Goal: Transaction & Acquisition: Purchase product/service

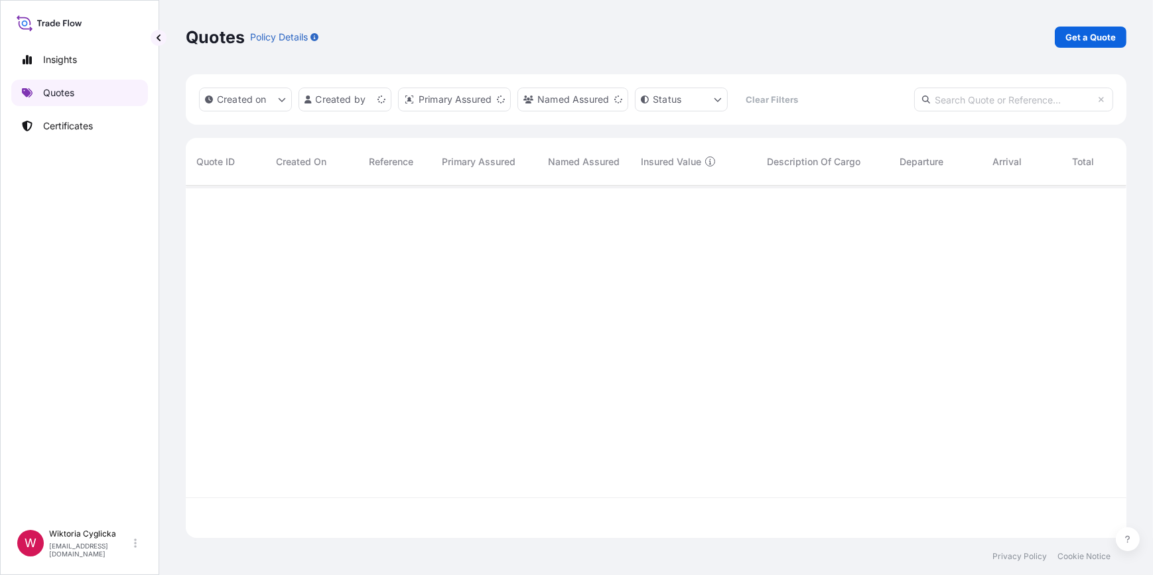
scroll to position [350, 931]
click at [1098, 46] on link "Get a Quote" at bounding box center [1091, 37] width 72 height 21
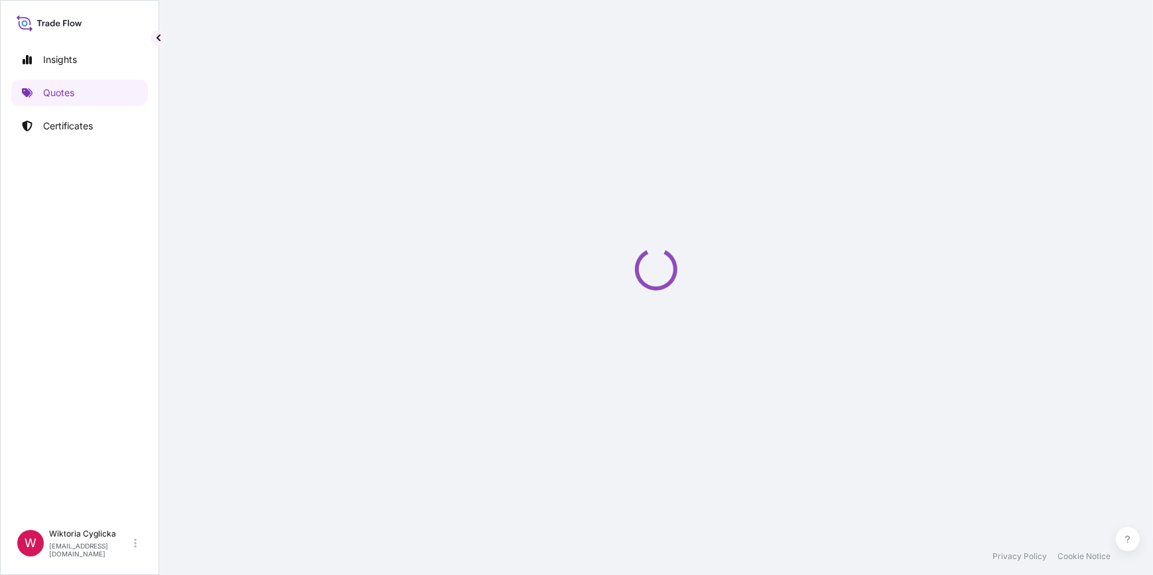
select select "Sea"
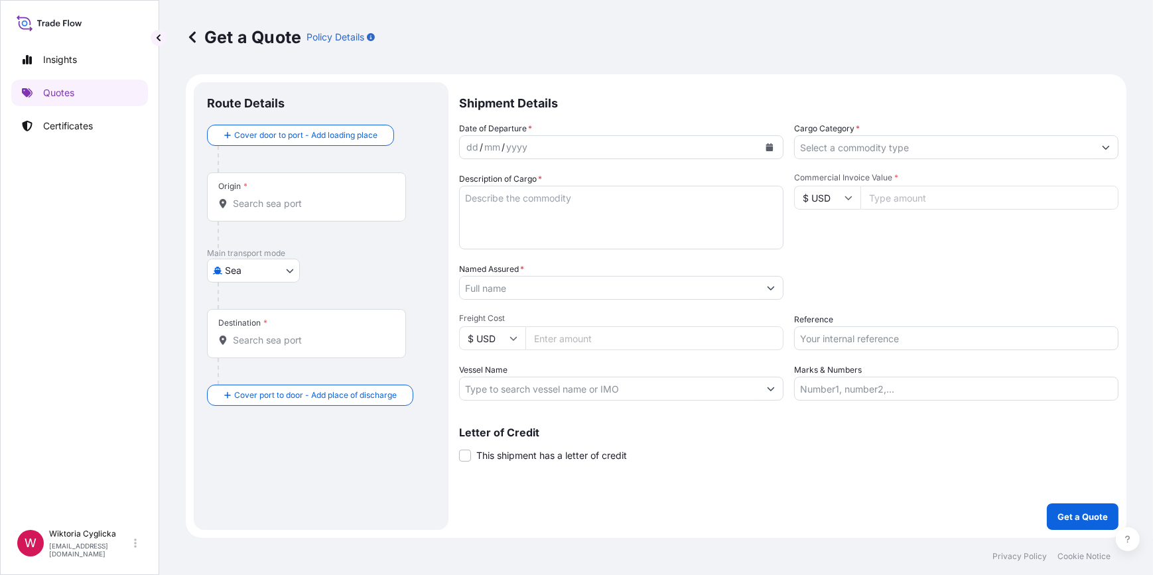
drag, startPoint x: 865, startPoint y: 149, endPoint x: 856, endPoint y: 160, distance: 14.1
click at [865, 149] on input "Cargo Category *" at bounding box center [944, 147] width 299 height 24
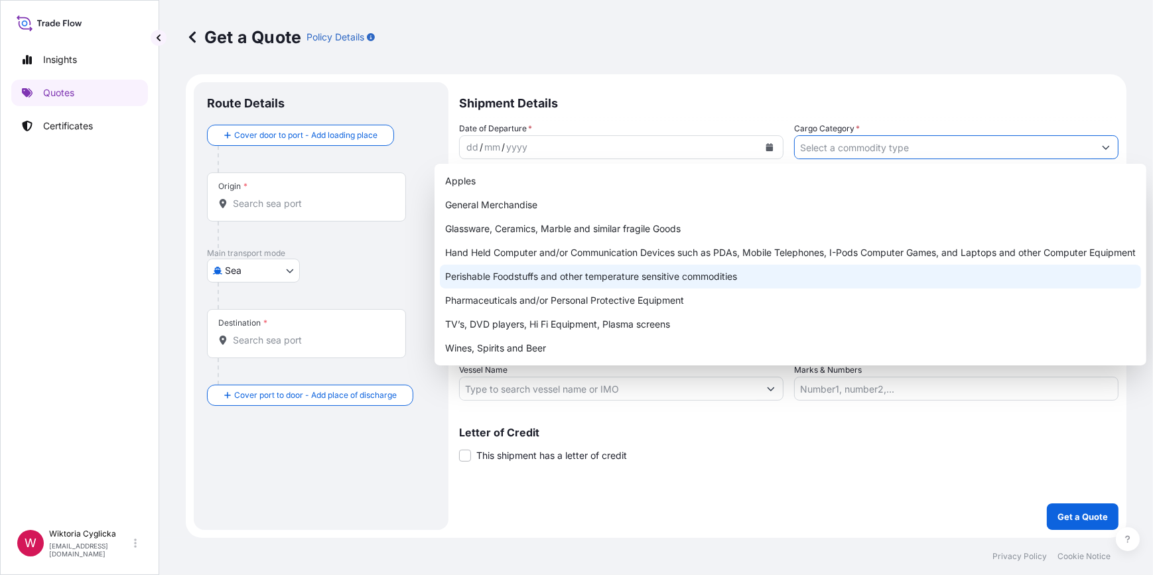
click at [575, 280] on div "Perishable Foodstuffs and other temperature sensitive commodities" at bounding box center [790, 277] width 701 height 24
type input "Perishable Foodstuffs and other temperature sensitive commodities"
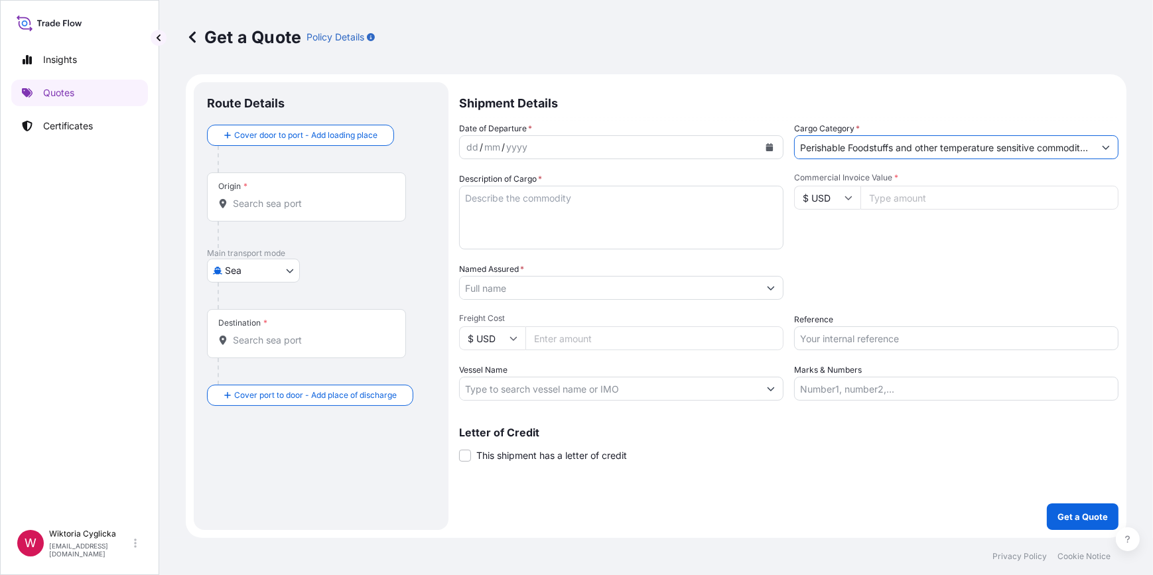
click at [847, 322] on div "Reference" at bounding box center [956, 331] width 324 height 37
click at [843, 336] on input "Reference" at bounding box center [956, 338] width 324 height 24
paste input "S02038508"
type input "S02038508"
drag, startPoint x: 843, startPoint y: 281, endPoint x: 818, endPoint y: 293, distance: 27.9
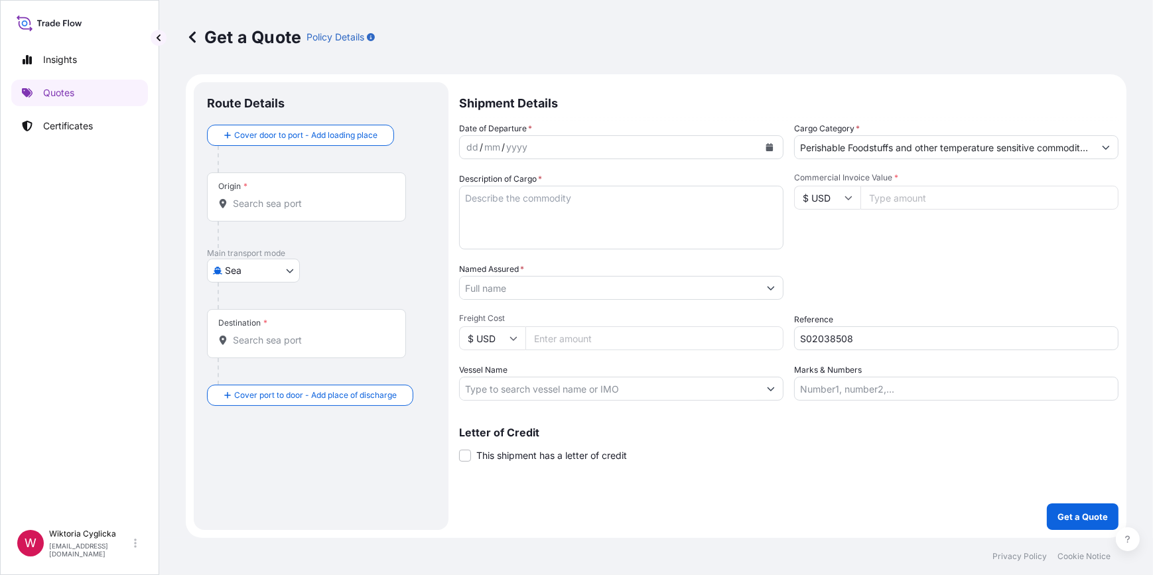
click at [843, 281] on div "Packing Category Type to search a container mode Please select a primary mode o…" at bounding box center [956, 281] width 324 height 37
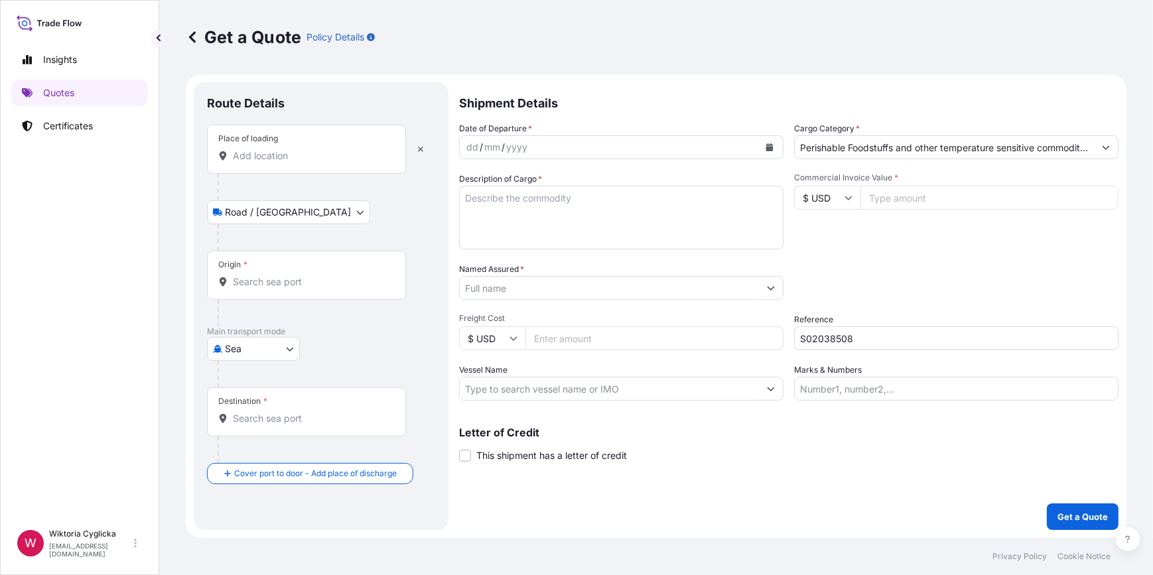
click at [265, 291] on div "Origin *" at bounding box center [306, 275] width 199 height 49
click at [265, 289] on input "Origin *" at bounding box center [311, 281] width 157 height 13
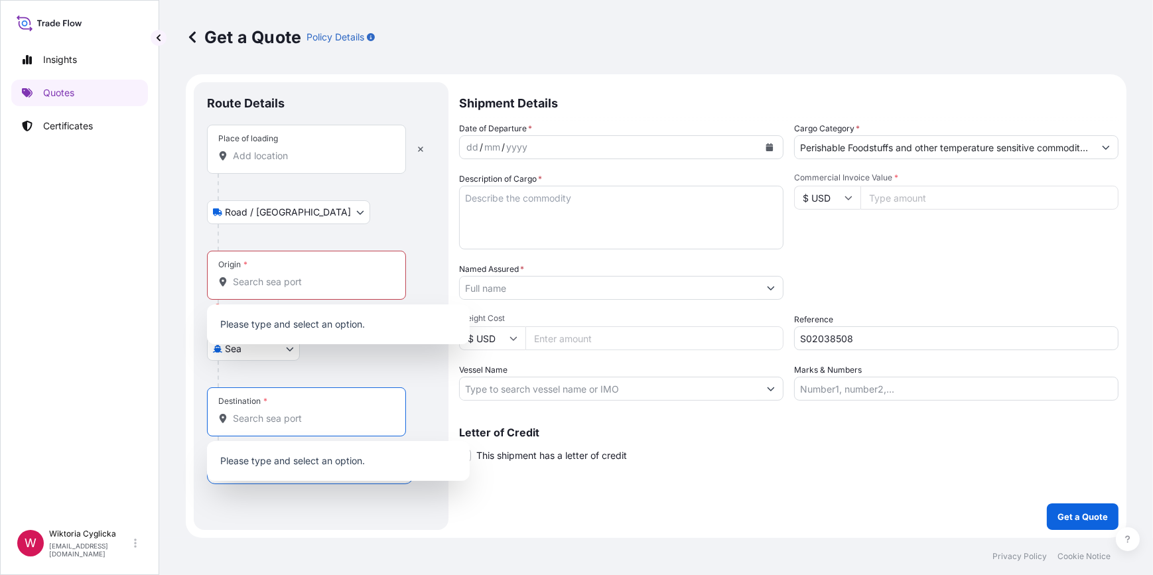
click at [259, 413] on input "Destination *" at bounding box center [311, 418] width 157 height 13
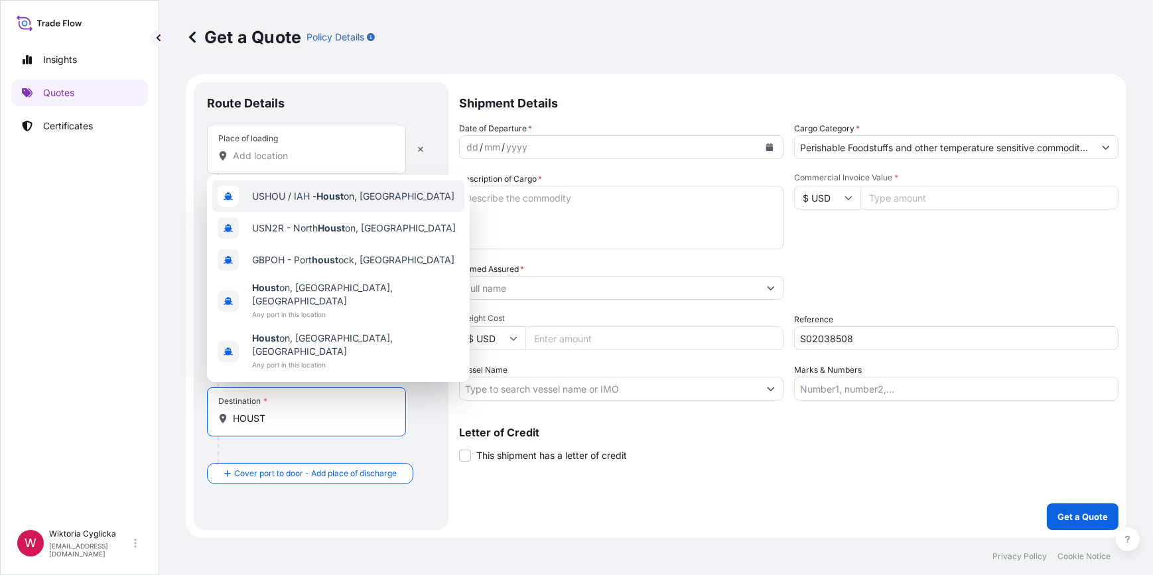
click at [312, 203] on span "USHOU / IAH - Houst on, [GEOGRAPHIC_DATA]" at bounding box center [353, 196] width 202 height 13
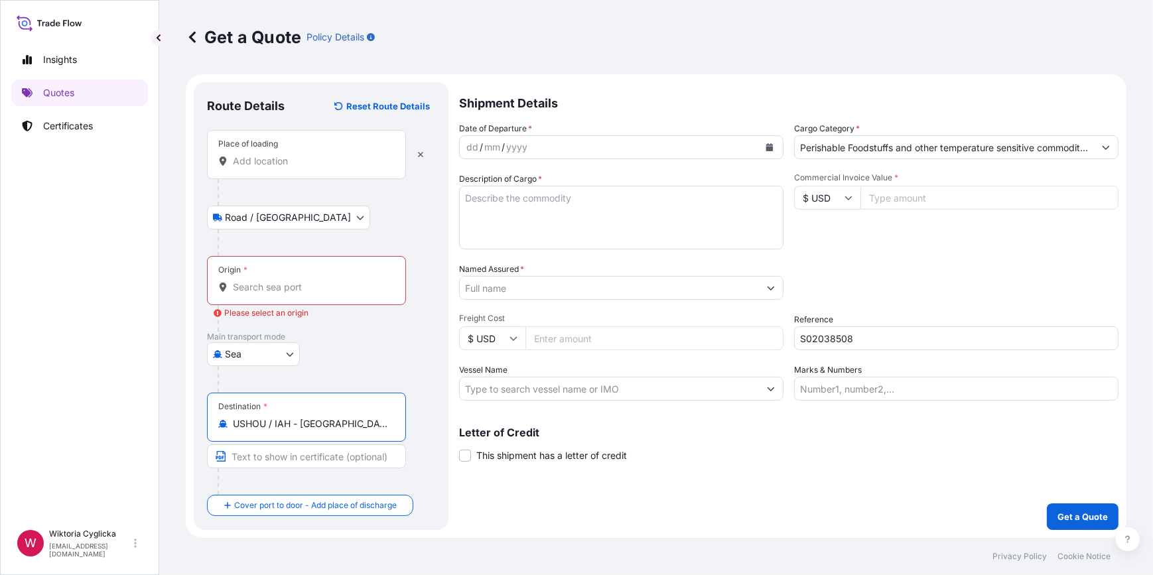
type input "USHOU / IAH - [GEOGRAPHIC_DATA], [GEOGRAPHIC_DATA]"
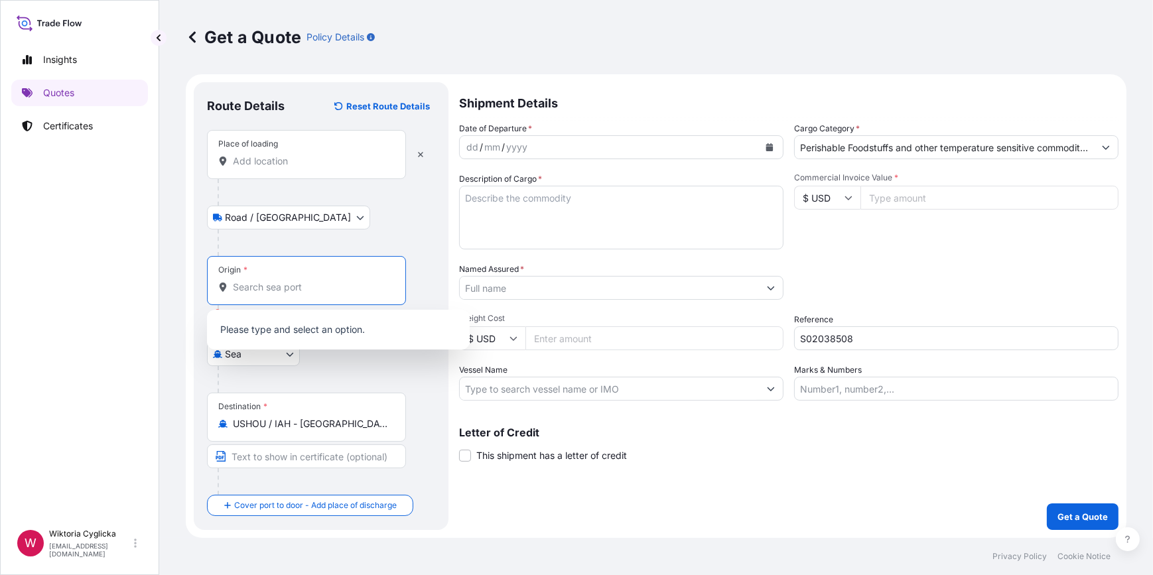
click at [320, 285] on input "Origin * Please select an origin" at bounding box center [311, 287] width 157 height 13
type input "D"
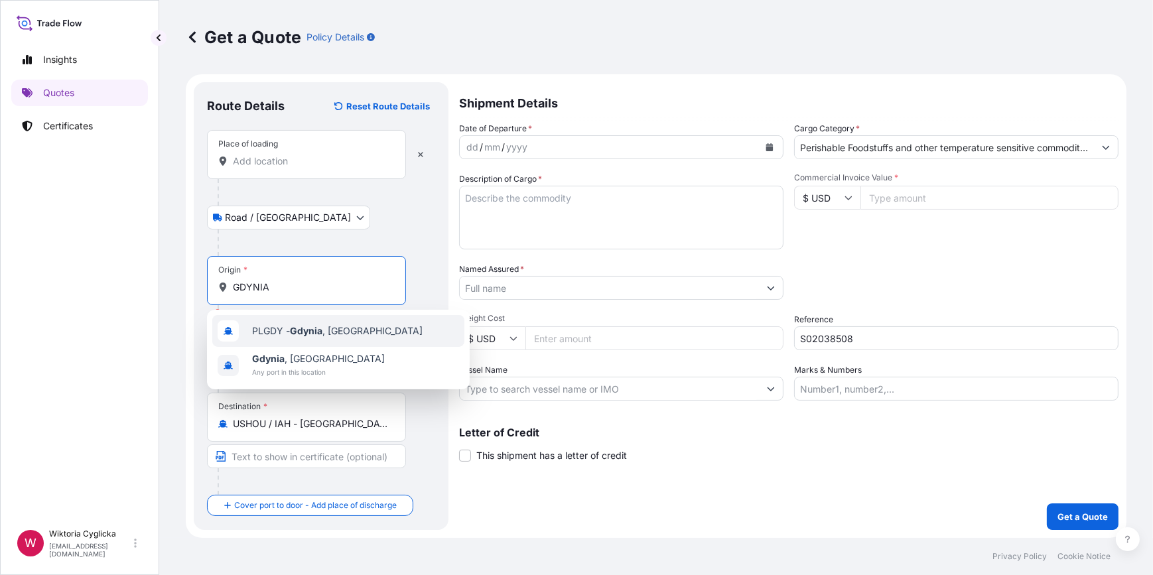
click at [317, 319] on div "PLGDY - [GEOGRAPHIC_DATA] , [GEOGRAPHIC_DATA]" at bounding box center [338, 331] width 252 height 32
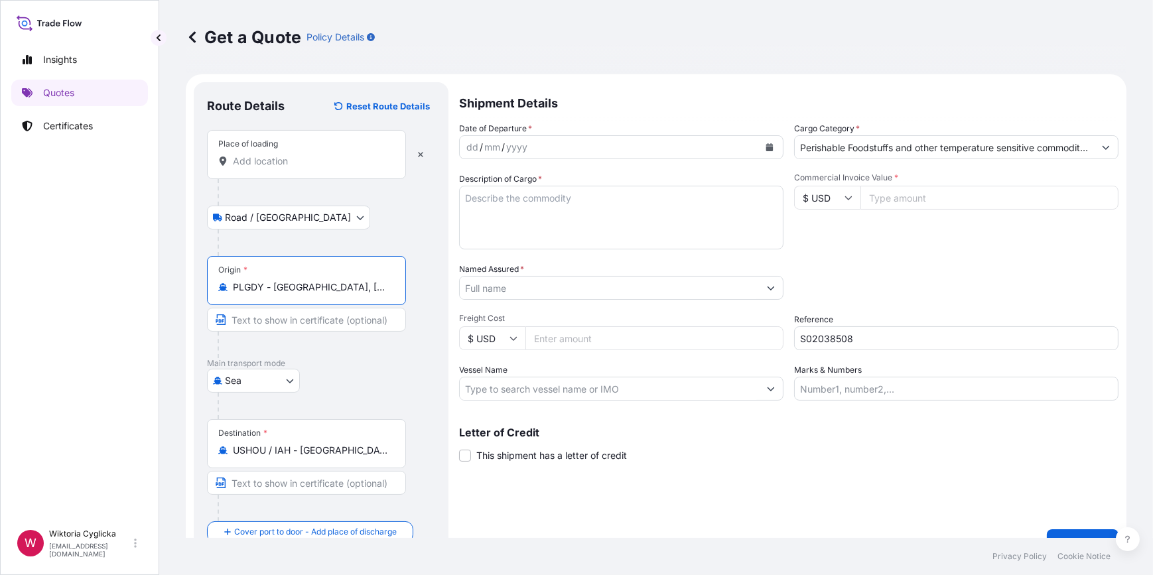
type input "PLGDY - [GEOGRAPHIC_DATA], [GEOGRAPHIC_DATA]"
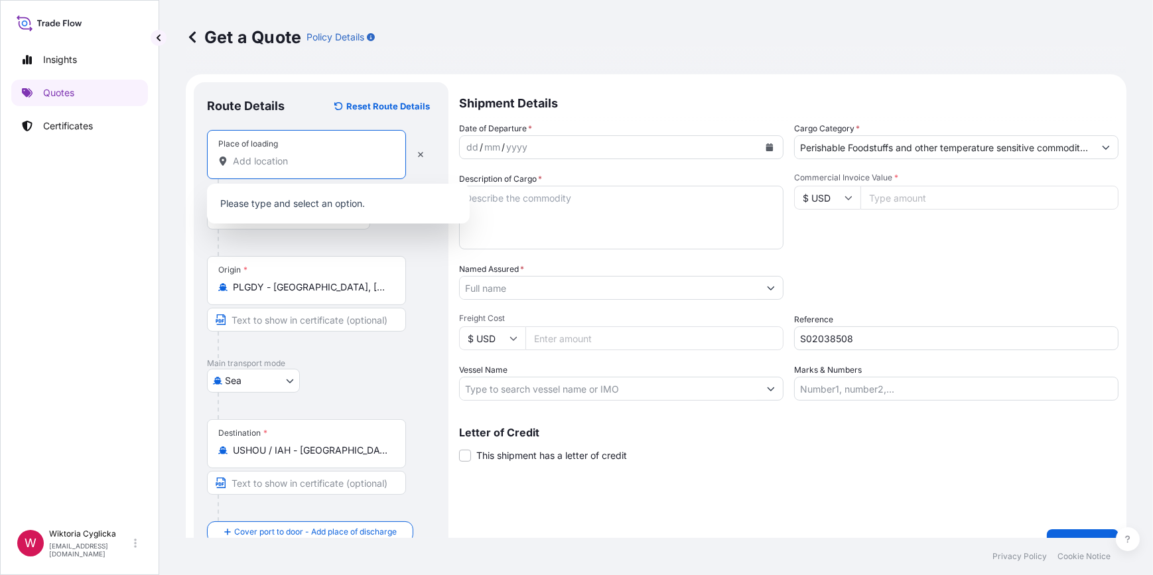
click at [307, 161] on input "Place of loading" at bounding box center [311, 161] width 157 height 13
click at [324, 156] on input "Place of loading" at bounding box center [311, 161] width 157 height 13
paste input "[GEOGRAPHIC_DATA]"
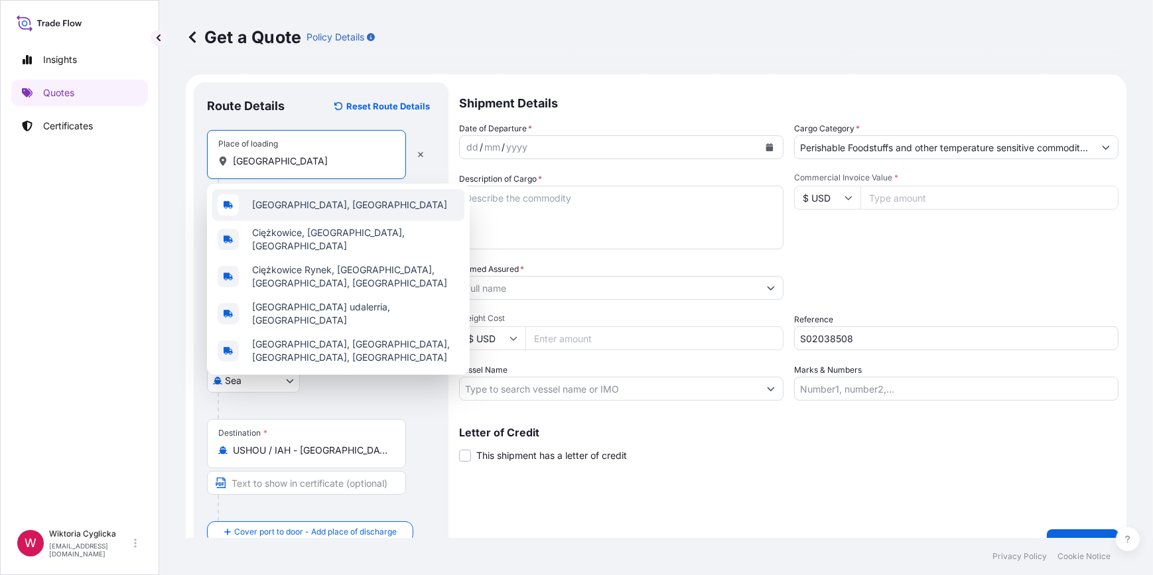
click at [289, 200] on span "[GEOGRAPHIC_DATA], [GEOGRAPHIC_DATA]" at bounding box center [349, 204] width 195 height 13
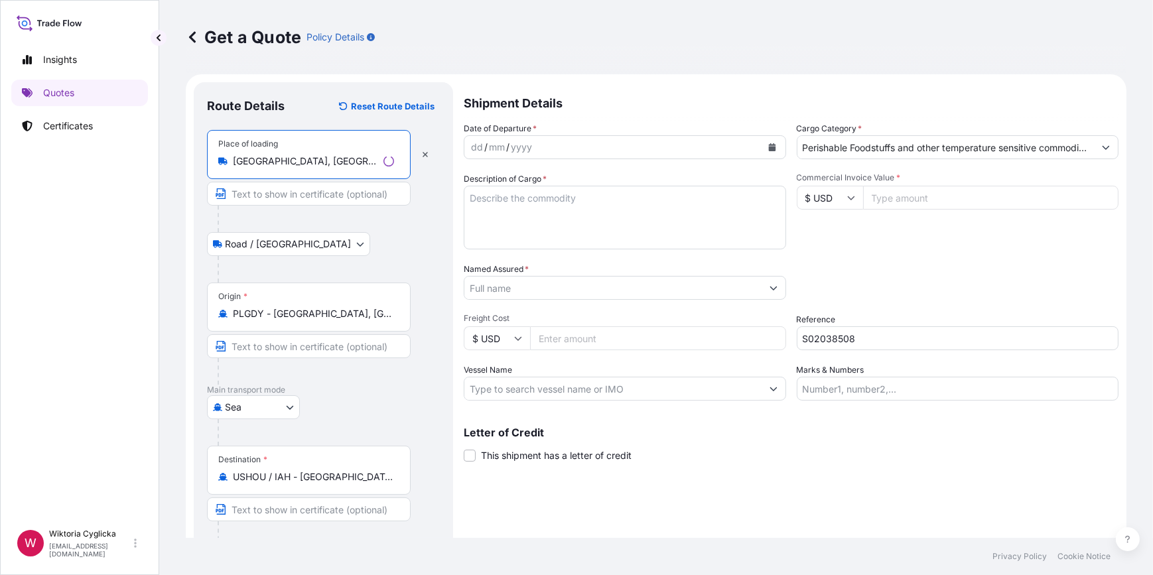
type input "[GEOGRAPHIC_DATA], [GEOGRAPHIC_DATA]"
click at [768, 149] on icon "Calendar" at bounding box center [771, 147] width 7 height 8
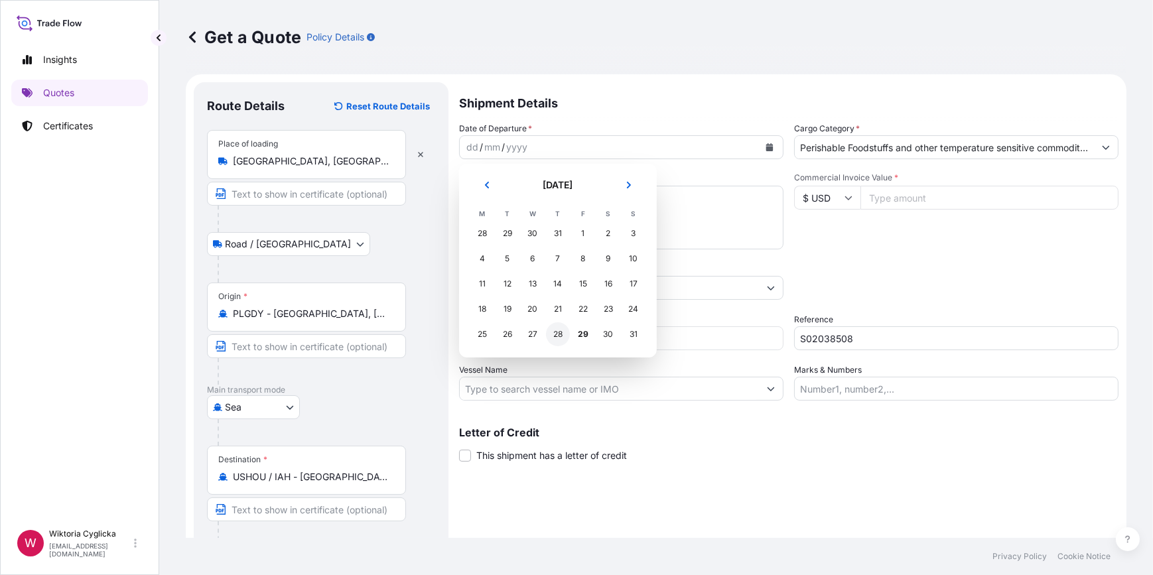
click at [583, 332] on div "29" at bounding box center [583, 334] width 24 height 24
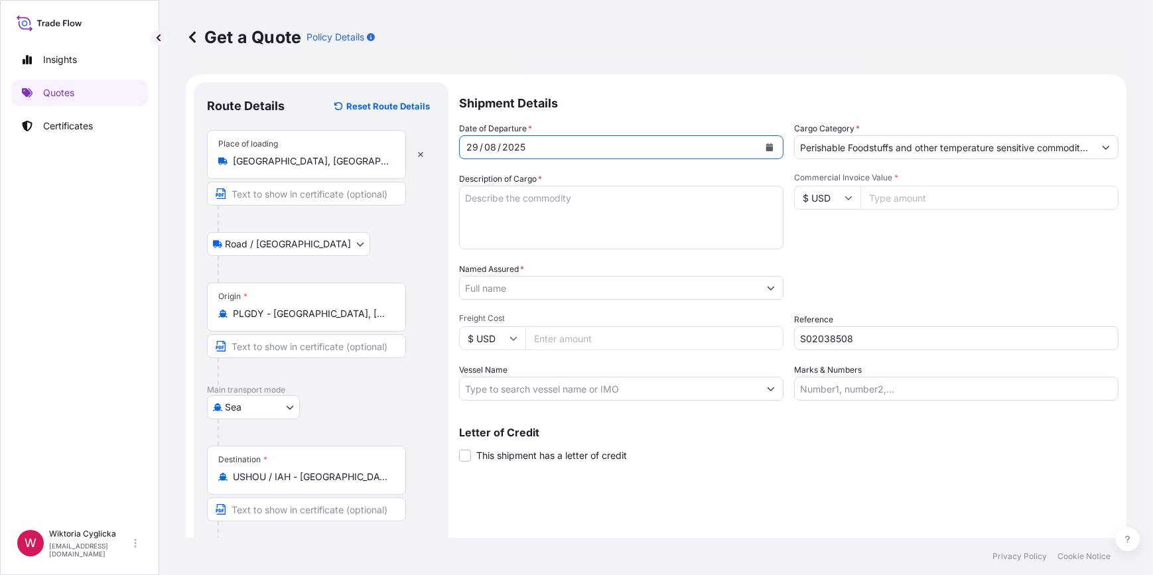
click at [553, 204] on textarea "Description of Cargo *" at bounding box center [621, 218] width 324 height 64
click at [897, 269] on div "Packing Category Type to search a container mode Please select a primary mode o…" at bounding box center [956, 281] width 324 height 37
click at [550, 210] on textarea "Description of Cargo *" at bounding box center [621, 218] width 324 height 64
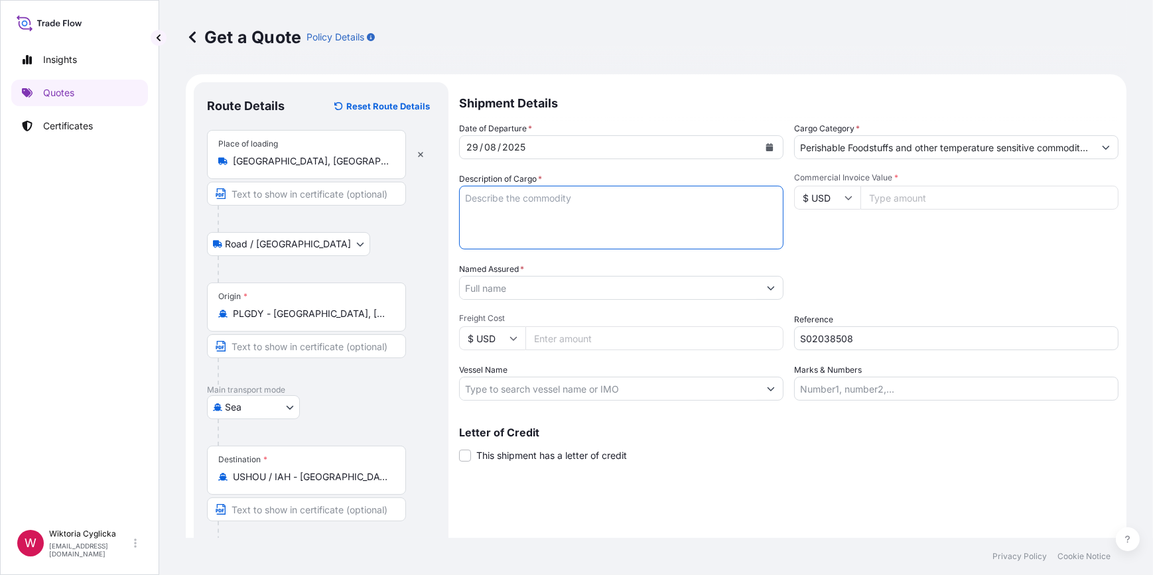
paste textarea "SOUP IN JARS HS CODE: 210410 NET WEIGHT: 15090.500 KGS"
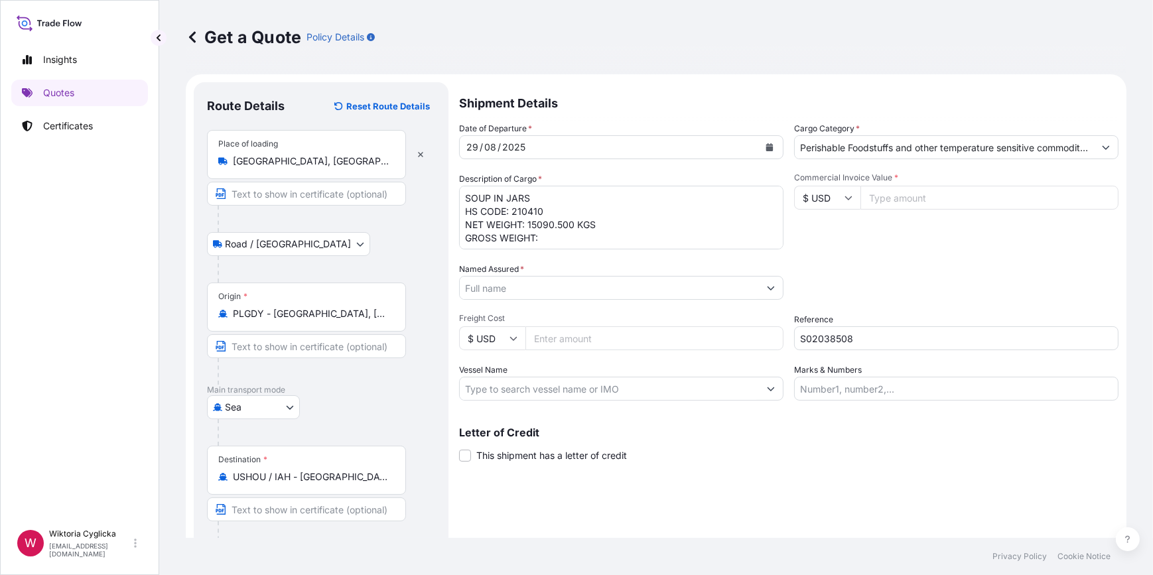
click at [574, 237] on textarea "SOUP IN JARS HS CODE: 210410 NET WEIGHT: 15090.500 KGS GROSS WEIGHT:" at bounding box center [621, 218] width 324 height 64
click at [466, 190] on textarea "SOUP IN JARS HS CODE: 210410 NET WEIGHT: 15090.500 KGS GROSS WEIGHT: 22869 KG 2…" at bounding box center [621, 218] width 324 height 64
paste textarea "ONEU9309888"
type textarea "ONEU9309888 SOUP IN JARS HS CODE: 210410 NET WEIGHT: 15090.500 KGS GROSS WEIGHT…"
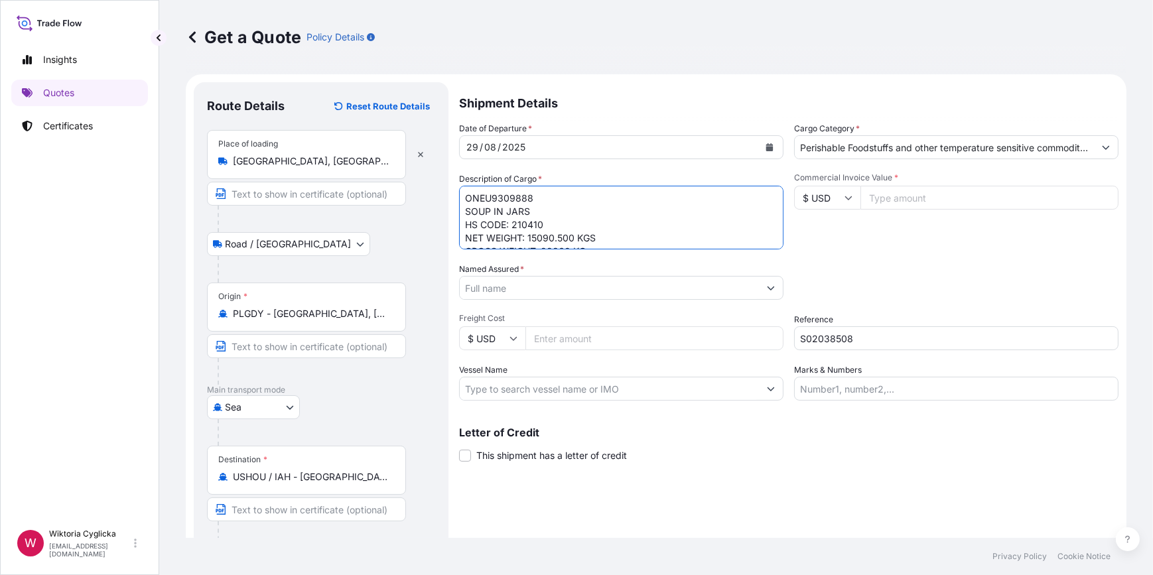
click at [876, 251] on div "Date of Departure * [DATE] Cargo Category * Perishable Foodstuffs and other tem…" at bounding box center [788, 261] width 659 height 279
click at [503, 291] on input "Named Assured *" at bounding box center [609, 288] width 299 height 24
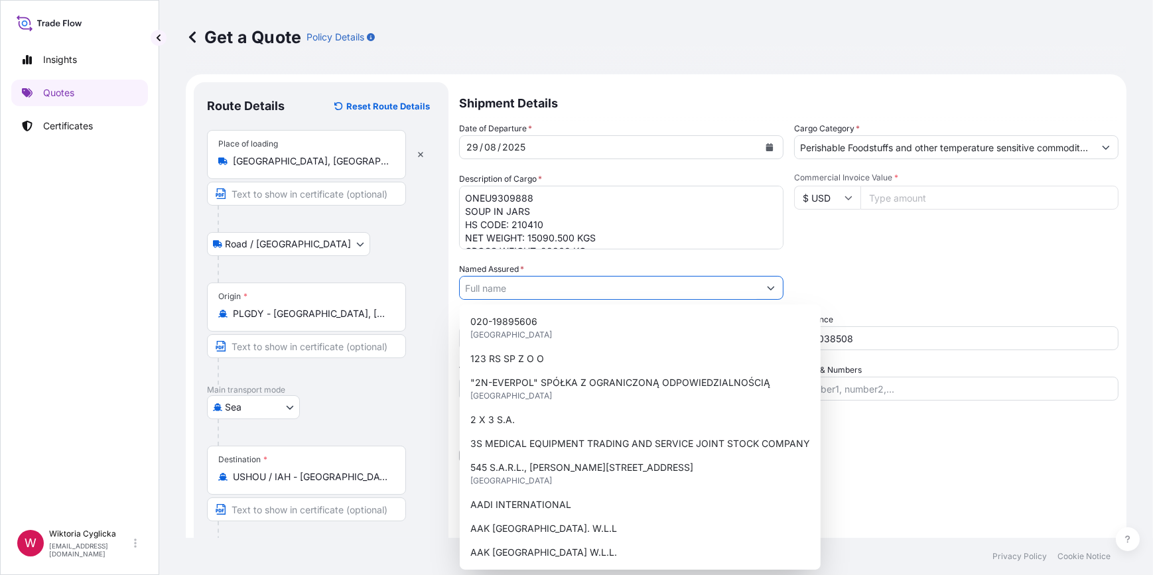
paste input "TRI-STAR INTERNATIONAL BRAND MANAGEMENT INC."
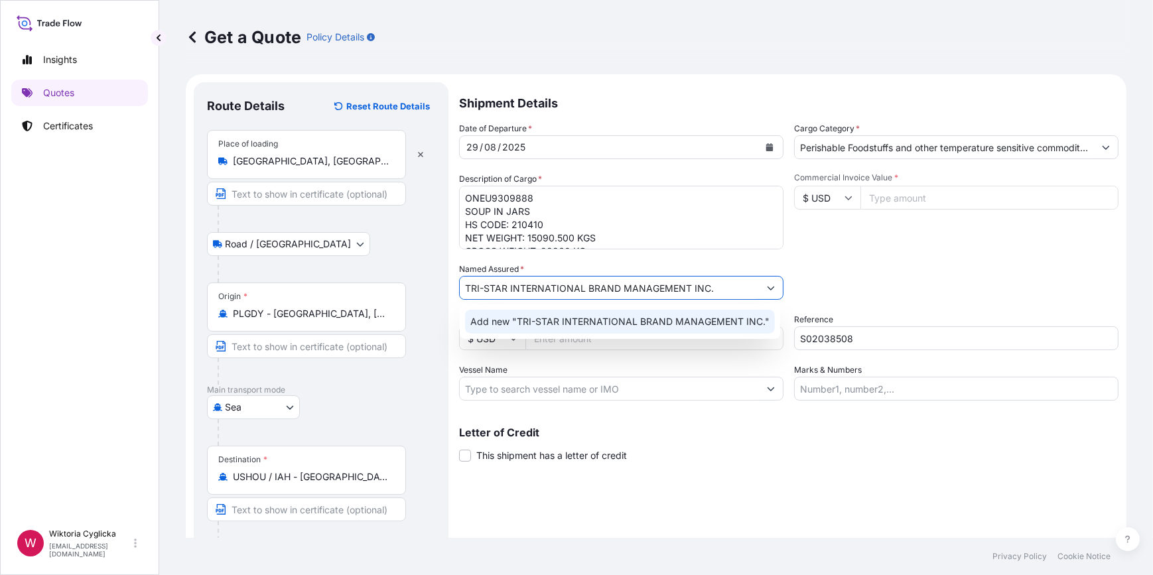
click at [539, 328] on div "Add new "TRI-STAR INTERNATIONAL BRAND MANAGEMENT INC."" at bounding box center [620, 322] width 310 height 24
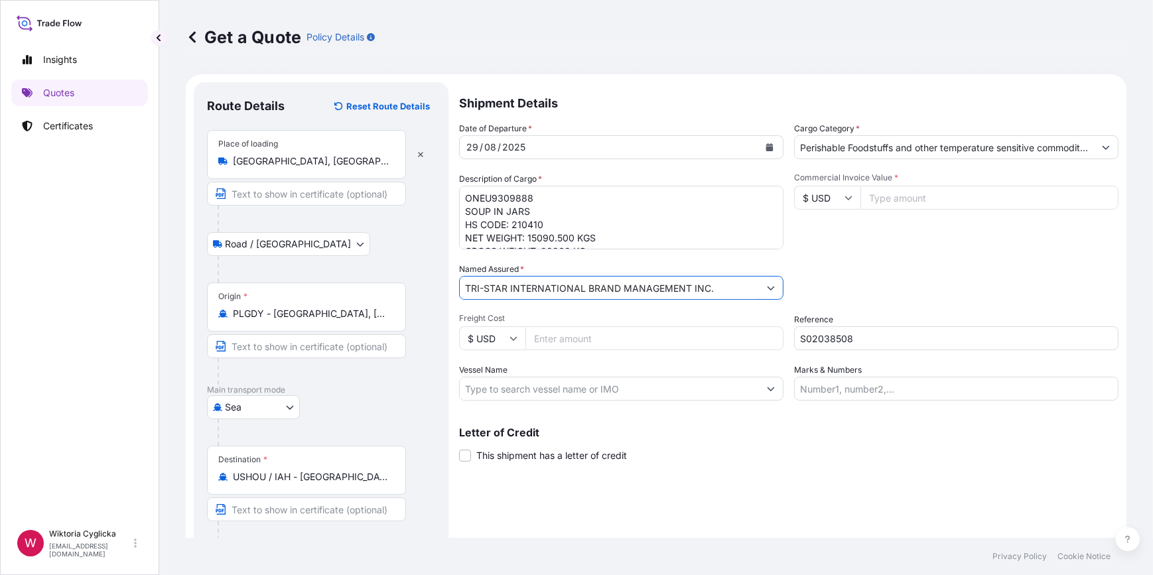
type input "TRI-STAR INTERNATIONAL BRAND MANAGEMENT INC."
click at [910, 258] on div "Date of Departure * [DATE] Cargo Category * Perishable Foodstuffs and other tem…" at bounding box center [788, 261] width 659 height 279
click at [840, 192] on input "$ USD" at bounding box center [827, 198] width 66 height 24
drag, startPoint x: 910, startPoint y: 257, endPoint x: 861, endPoint y: 230, distance: 56.1
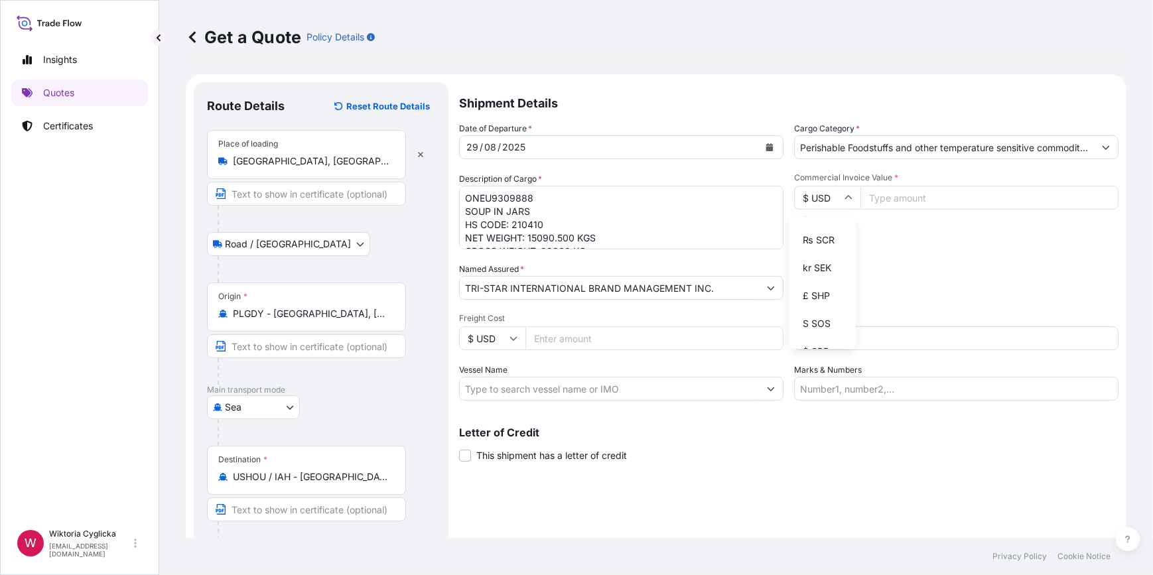
click at [910, 257] on div "Date of Departure * [DATE] Cargo Category * Perishable Foodstuffs and other tem…" at bounding box center [788, 261] width 659 height 279
click at [826, 196] on input "$ USD" at bounding box center [827, 198] width 66 height 24
drag, startPoint x: 822, startPoint y: 252, endPoint x: 836, endPoint y: 245, distance: 14.8
click at [822, 222] on div "zł PLN" at bounding box center [823, 209] width 56 height 25
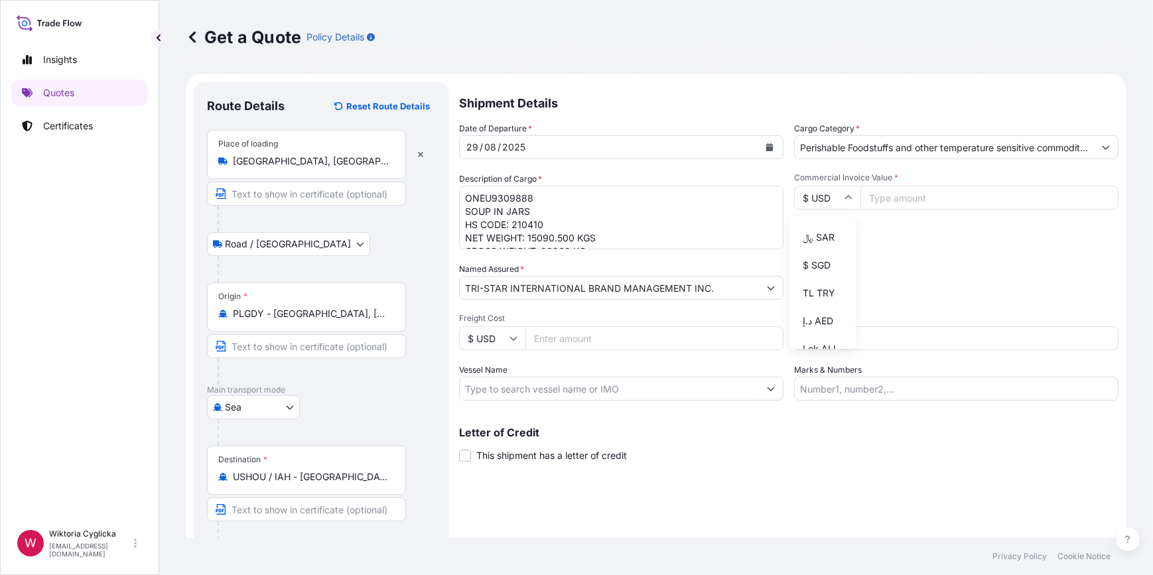
type input "zł PLN"
click at [919, 194] on input "Commercial Invoice Value *" at bounding box center [989, 198] width 258 height 24
type input "97954"
click at [939, 236] on div "Commercial Invoice Value * zł PLN 97954" at bounding box center [956, 210] width 324 height 77
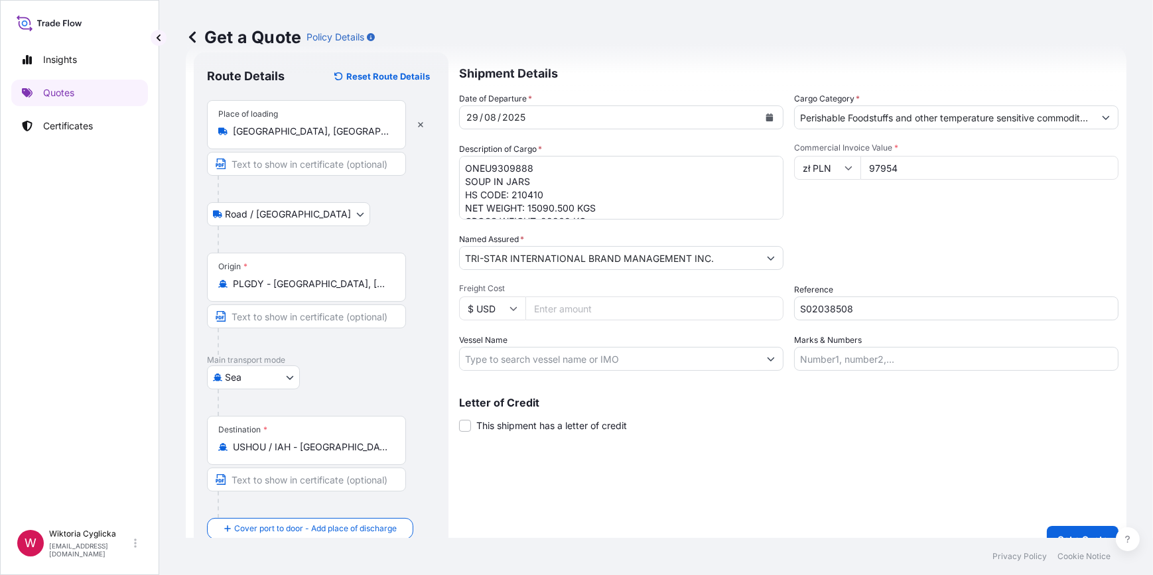
scroll to position [52, 0]
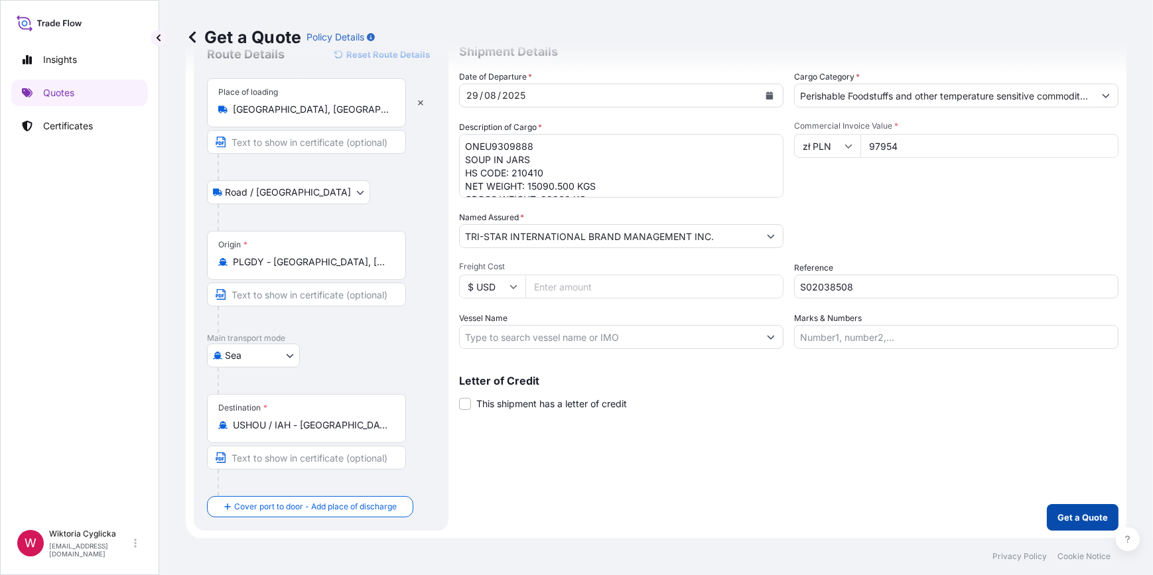
click at [1071, 516] on p "Get a Quote" at bounding box center [1082, 517] width 50 height 13
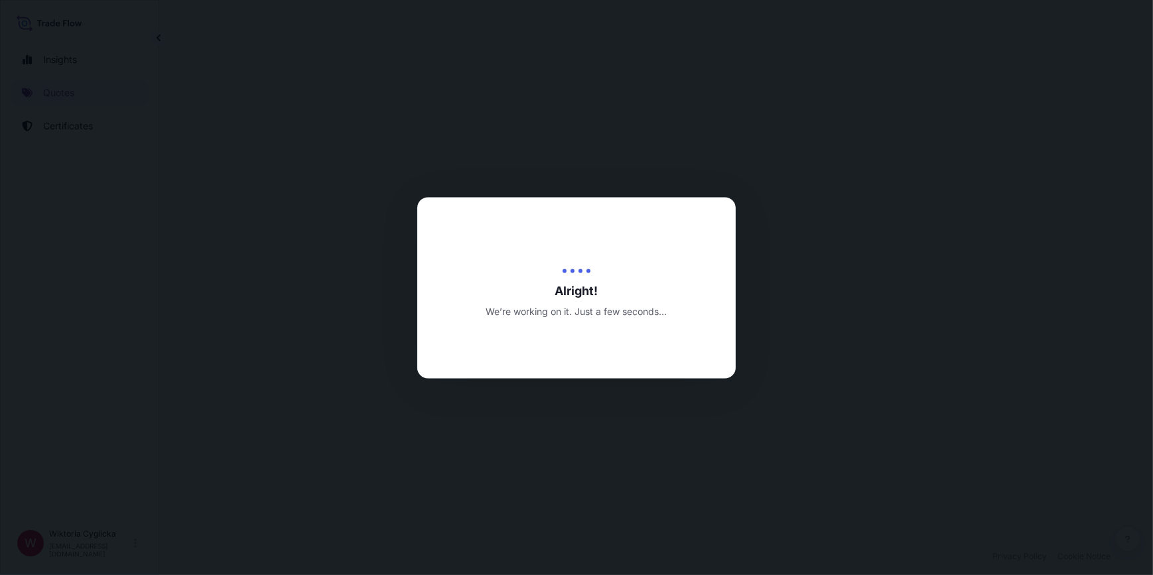
select select "Road / [GEOGRAPHIC_DATA]"
select select "Sea"
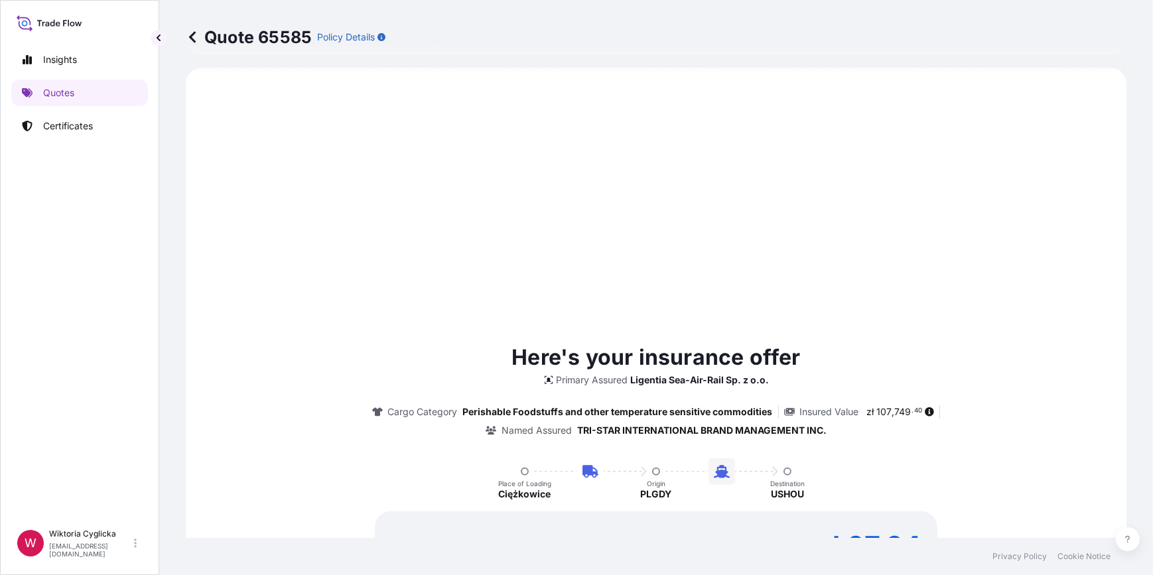
scroll to position [531, 0]
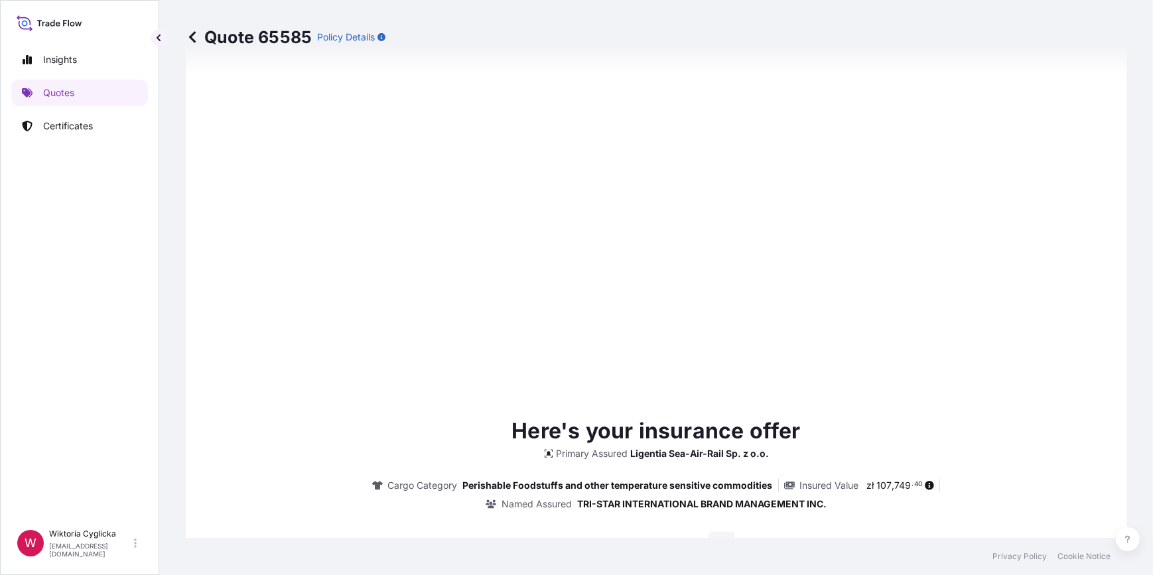
type input "[DATE]"
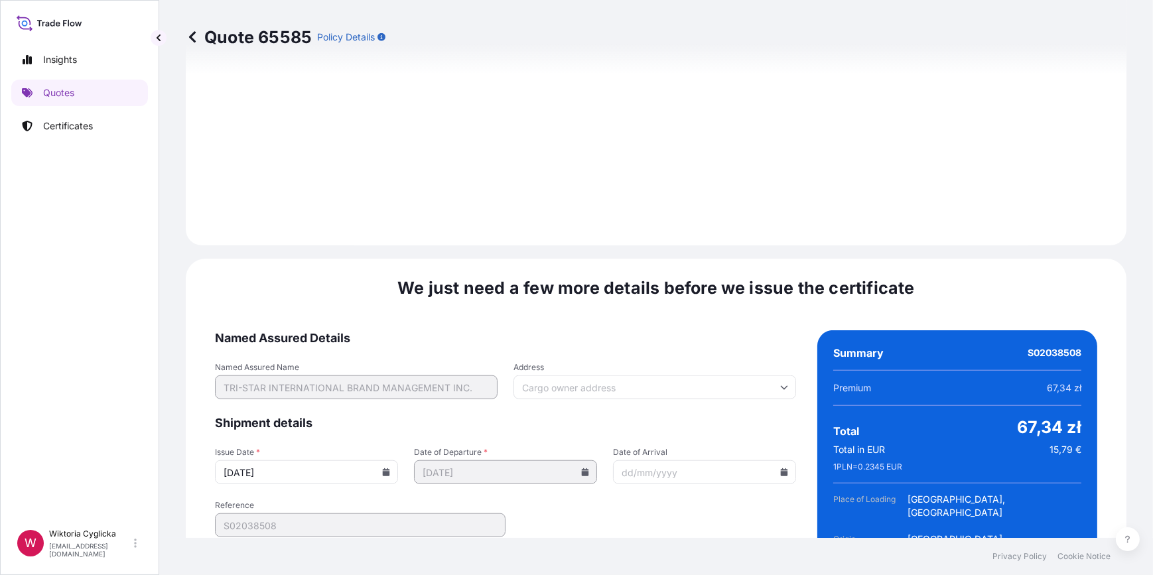
scroll to position [1674, 0]
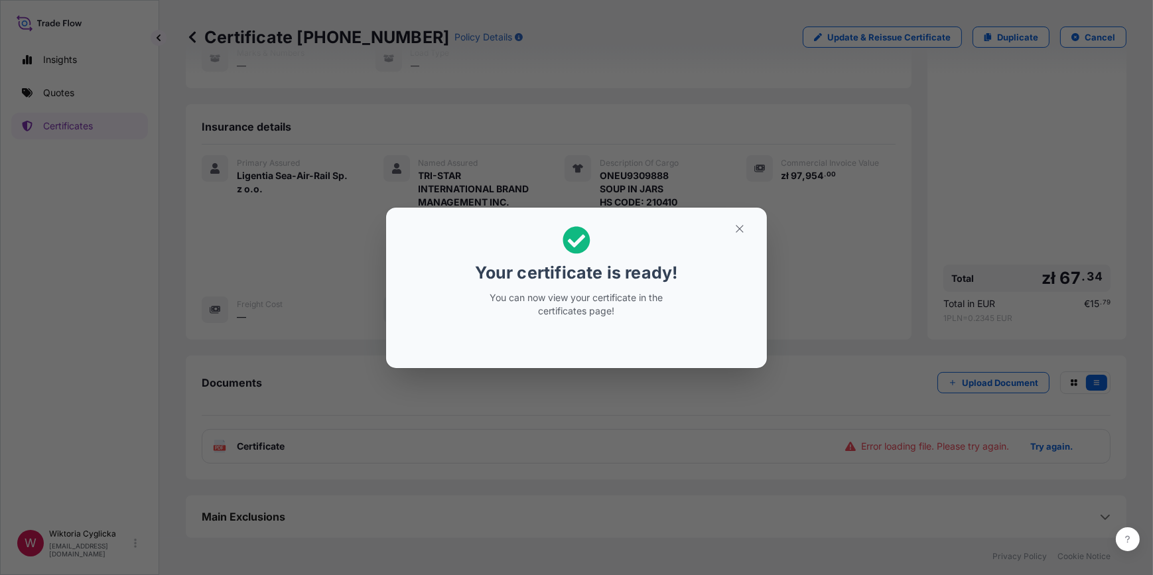
scroll to position [118, 0]
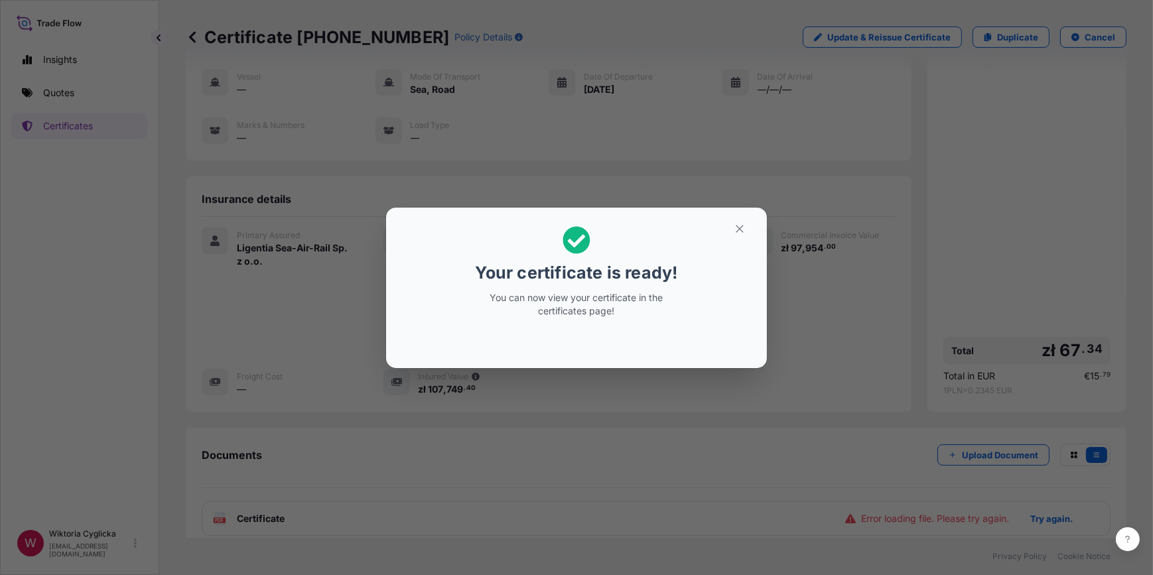
click at [743, 226] on icon "button" at bounding box center [740, 229] width 12 height 12
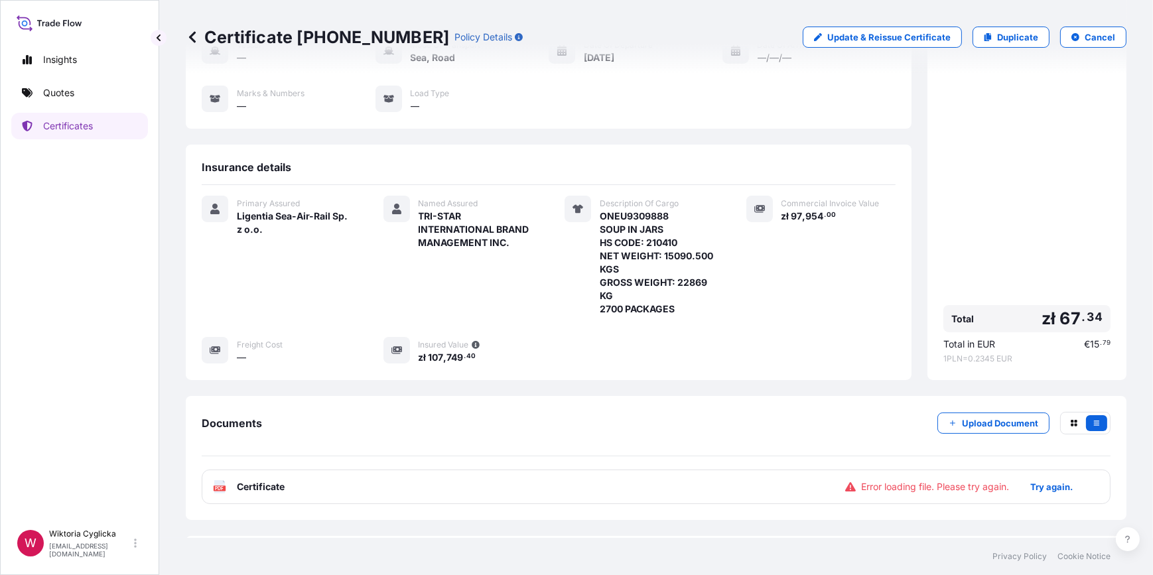
scroll to position [176, 0]
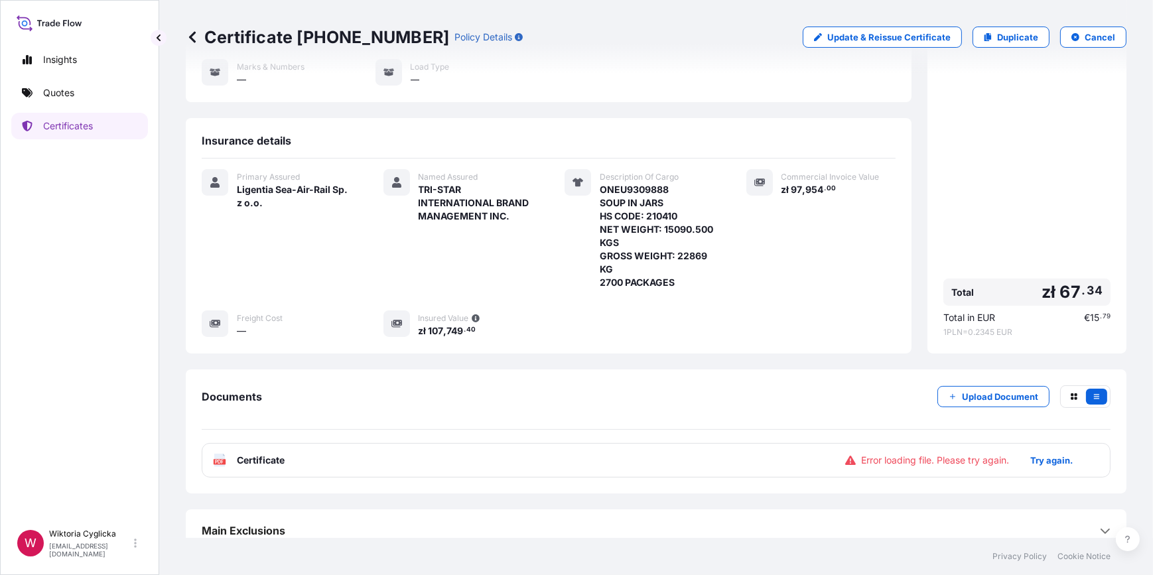
click at [972, 455] on div "Error loading file. Please try again. Try again." at bounding box center [966, 460] width 243 height 21
click at [1045, 454] on p "Try again." at bounding box center [1051, 460] width 42 height 13
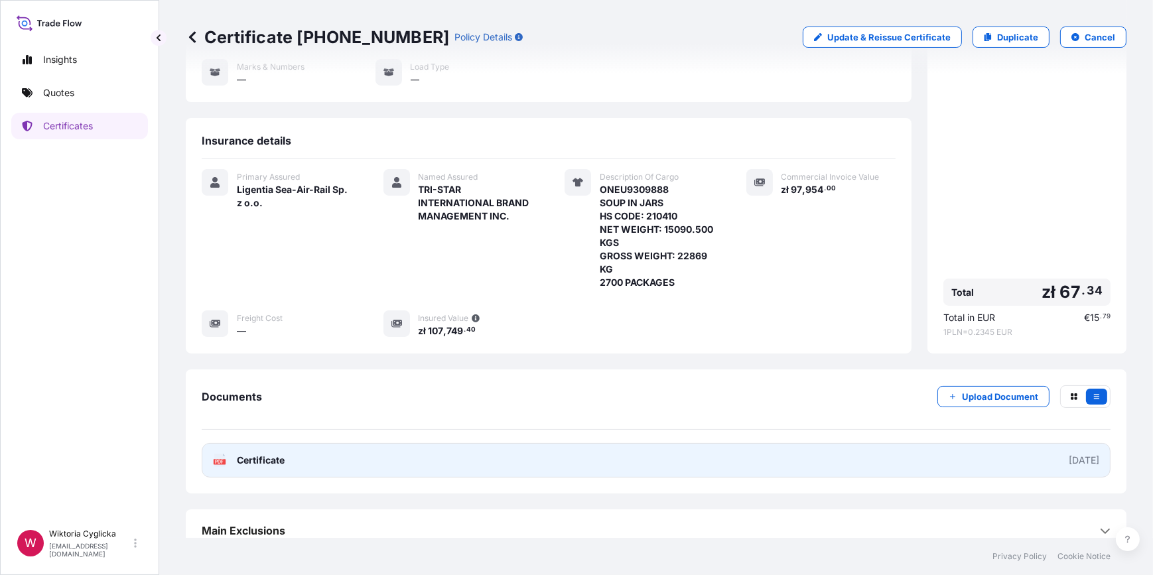
click at [420, 455] on link "PDF Certificate [DATE]" at bounding box center [656, 460] width 909 height 34
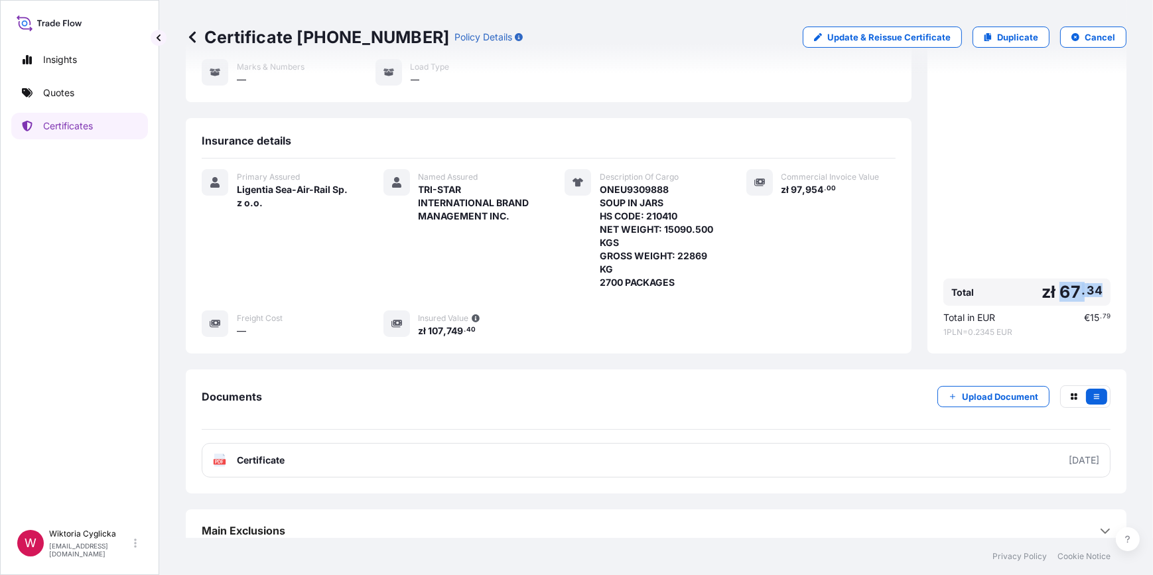
drag, startPoint x: 1051, startPoint y: 273, endPoint x: 1102, endPoint y: 274, distance: 51.1
click at [1102, 274] on div "Price details Premium zł 67 . 34 Total zł 67 . 34 Total in EUR € 15 . 79 1 PLN …" at bounding box center [1026, 126] width 199 height 456
click at [104, 93] on link "Quotes" at bounding box center [79, 93] width 137 height 27
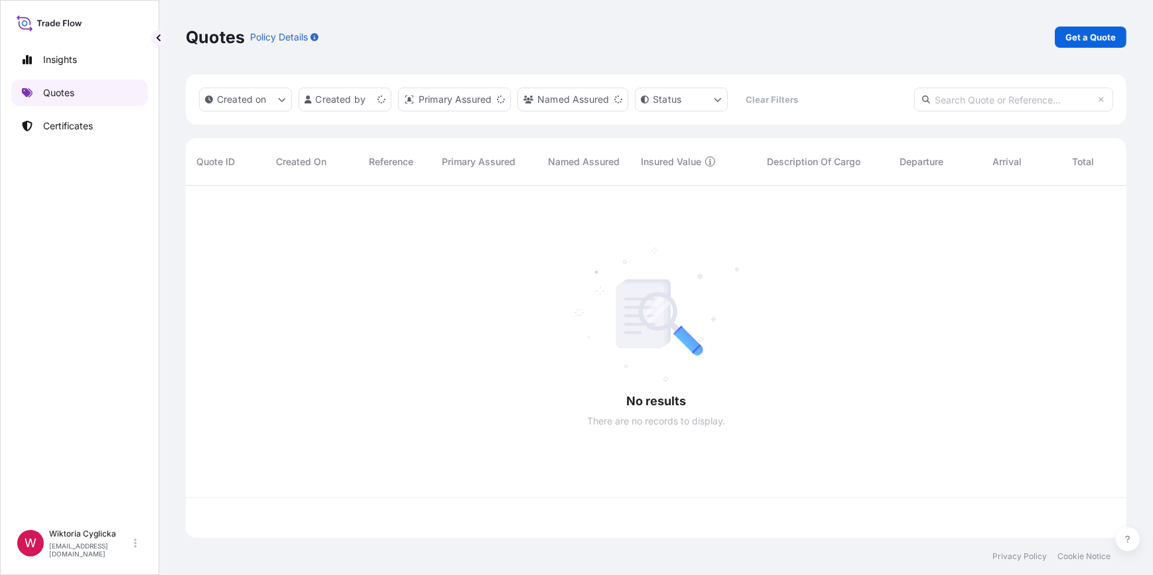
scroll to position [350, 931]
click at [1100, 32] on p "Get a Quote" at bounding box center [1090, 37] width 50 height 13
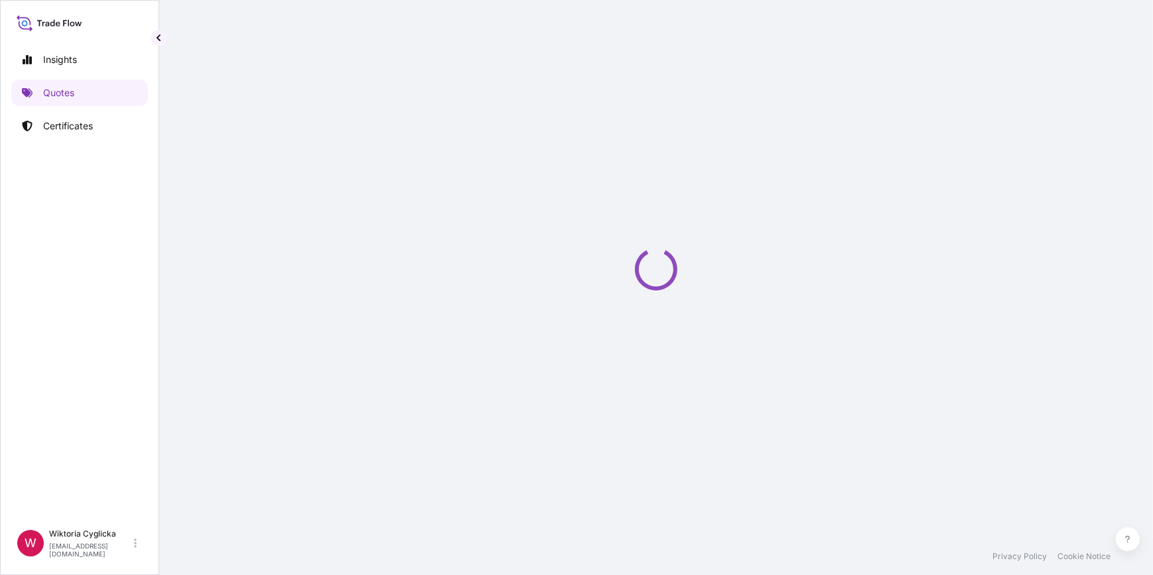
select select "Sea"
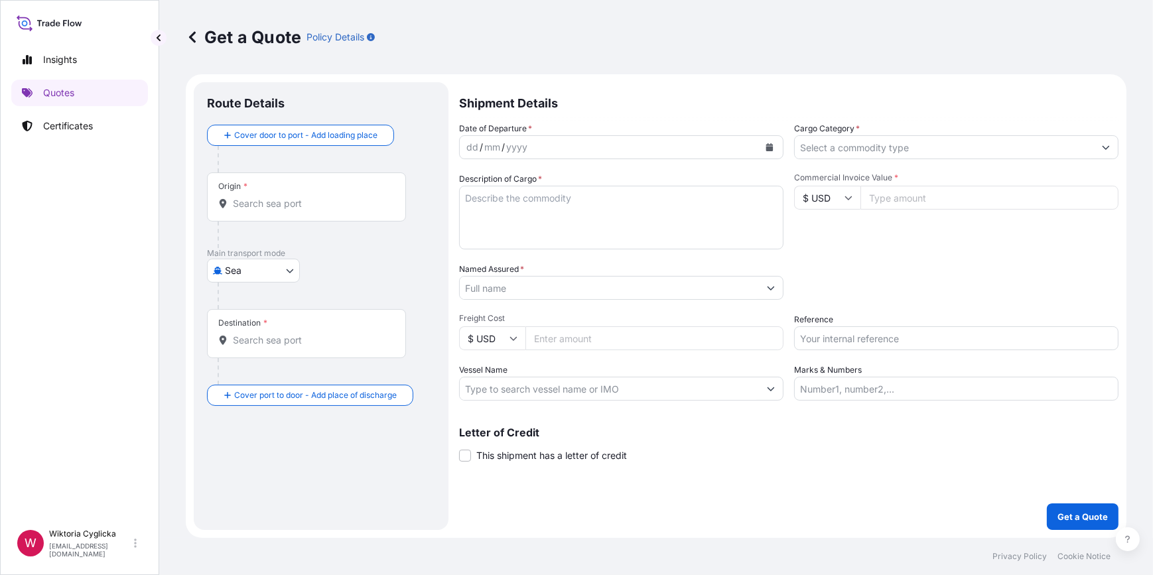
click at [828, 335] on input "Reference" at bounding box center [956, 338] width 324 height 24
paste input "S02034880"
type input "S02034880"
click at [838, 289] on div "Packing Category Type to search a container mode Please select a primary mode o…" at bounding box center [956, 281] width 324 height 37
click at [836, 124] on label "Cargo Category *" at bounding box center [827, 128] width 66 height 13
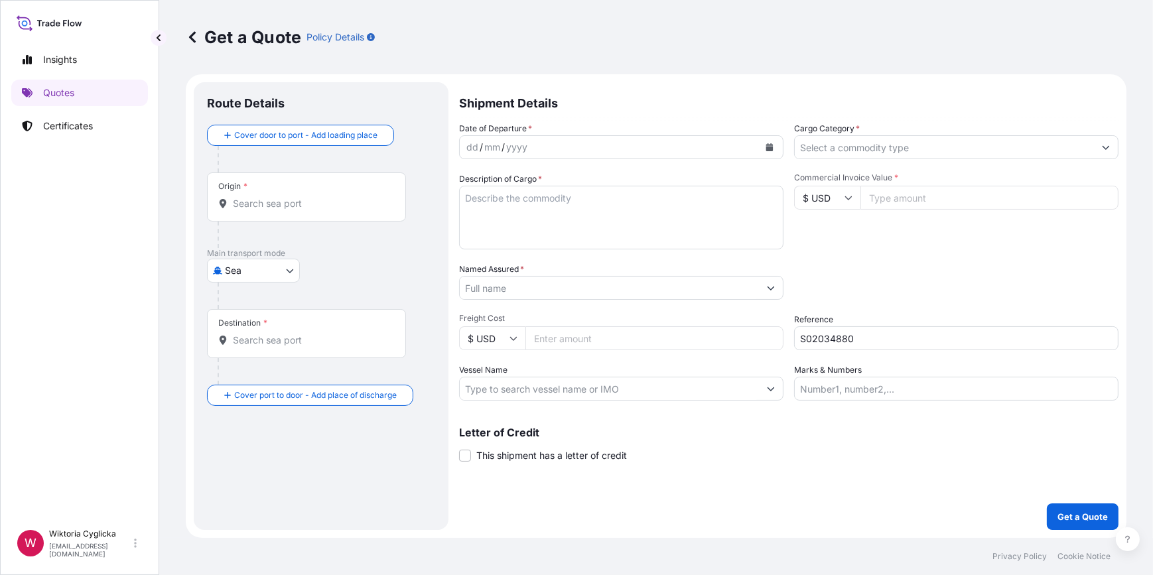
click at [836, 135] on input "Cargo Category *" at bounding box center [944, 147] width 299 height 24
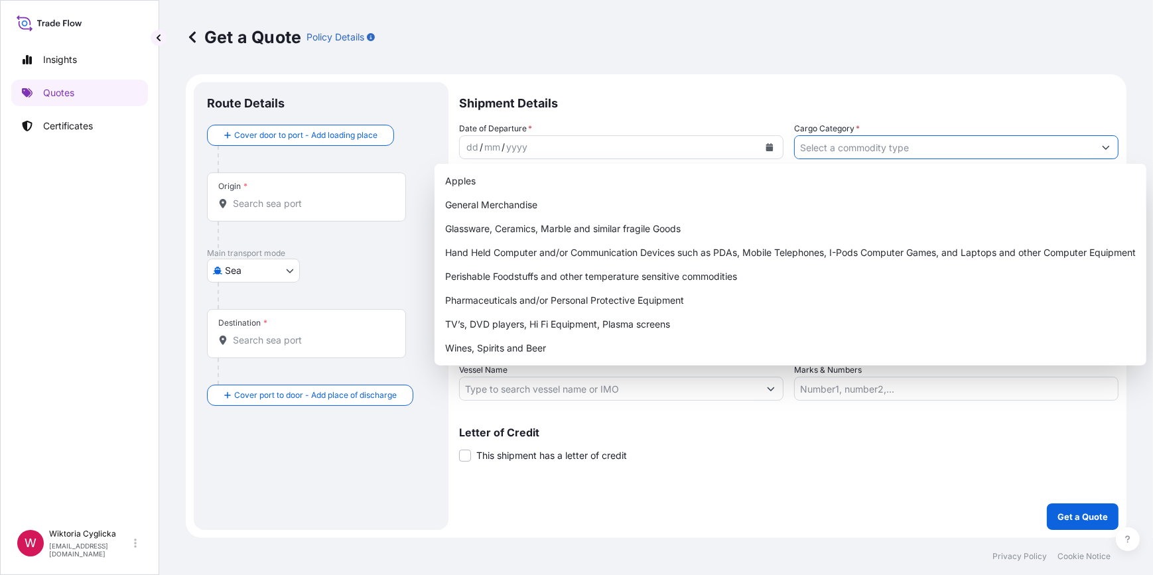
click at [837, 139] on input "Cargo Category *" at bounding box center [944, 147] width 299 height 24
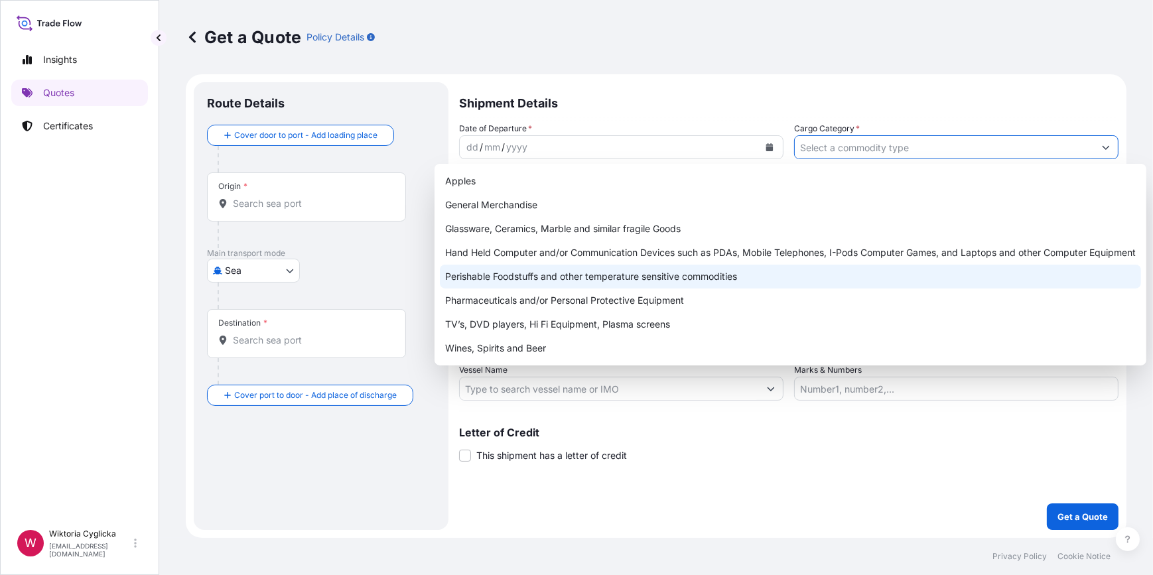
click at [577, 278] on div "Perishable Foodstuffs and other temperature sensitive commodities" at bounding box center [790, 277] width 701 height 24
type input "Perishable Foodstuffs and other temperature sensitive commodities"
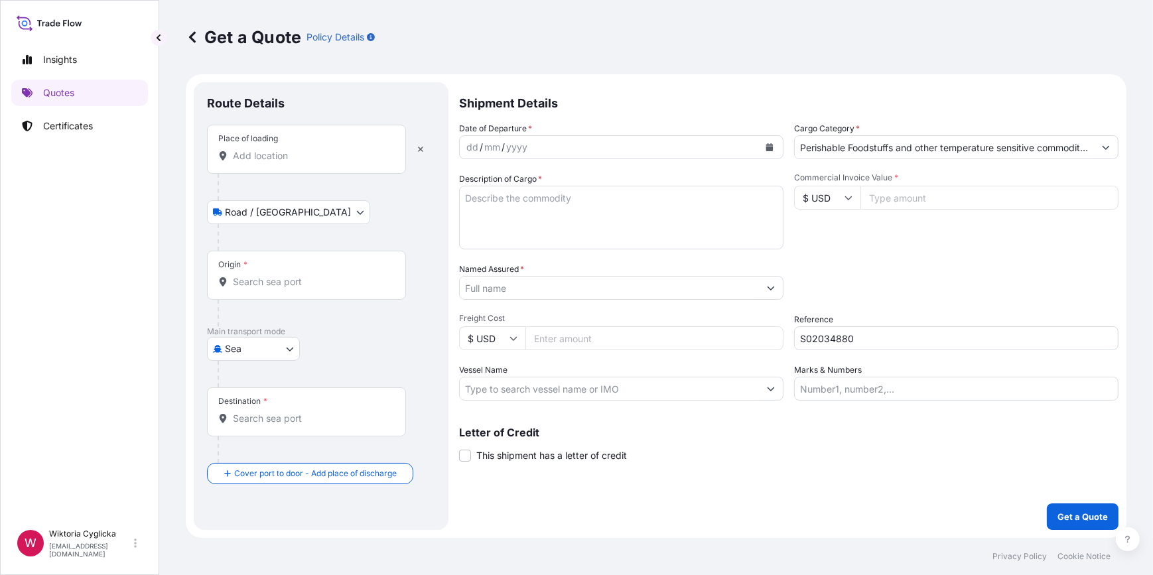
click at [342, 159] on input "Place of loading" at bounding box center [311, 155] width 157 height 13
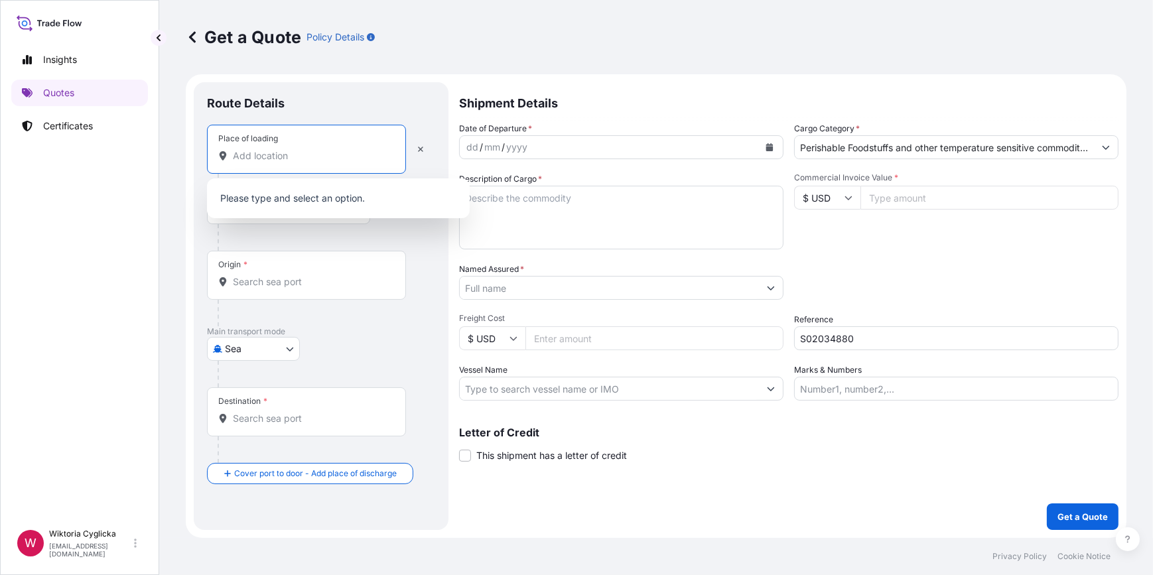
paste input "JÓZEFÓW NAD WISŁĄ"
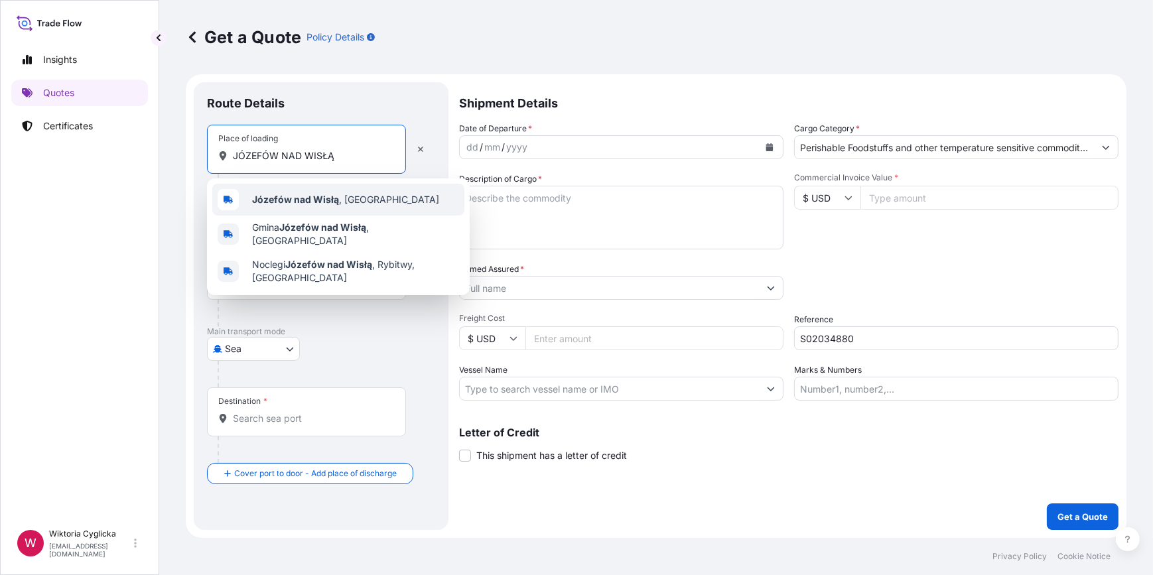
click at [318, 198] on b "Józefów nad Wisłą" at bounding box center [295, 199] width 87 height 11
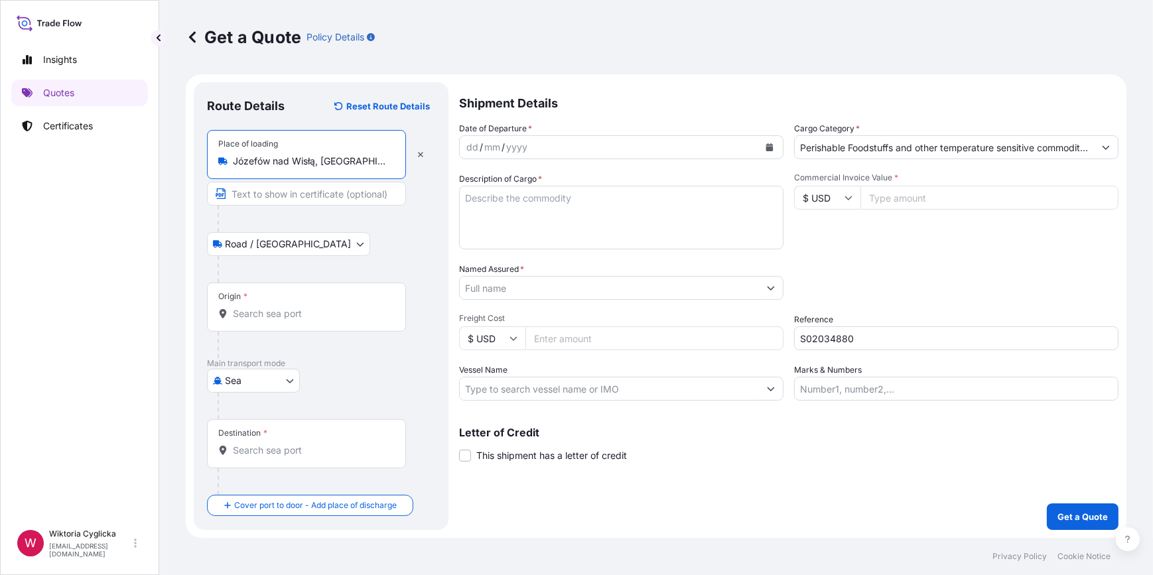
type input "Józefów nad Wisłą, [GEOGRAPHIC_DATA]"
click at [770, 143] on icon "Calendar" at bounding box center [769, 147] width 7 height 8
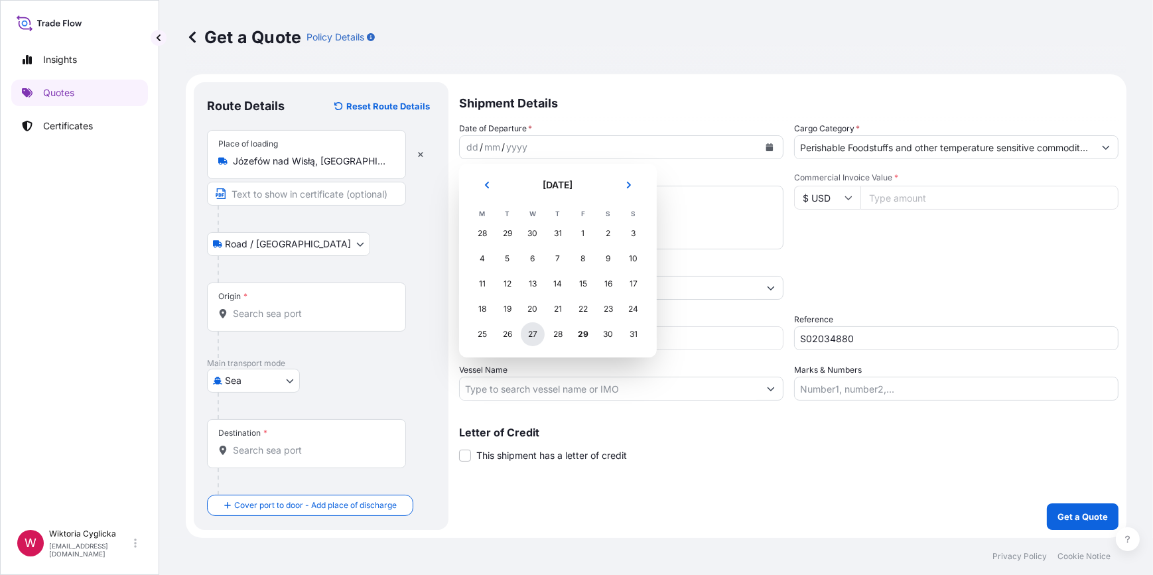
click at [531, 330] on div "27" at bounding box center [533, 334] width 24 height 24
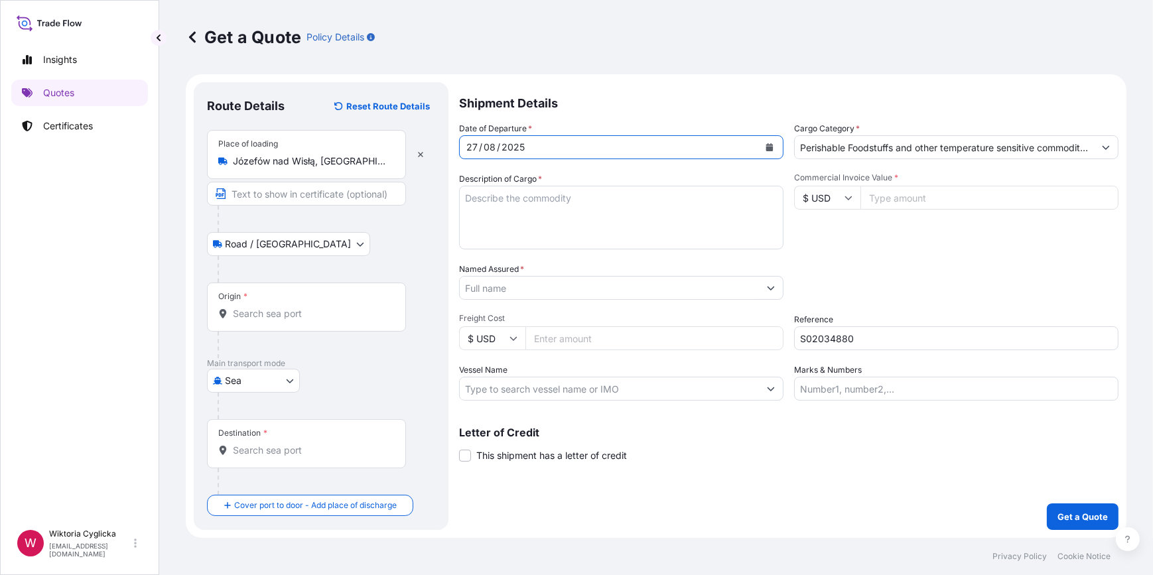
click at [531, 192] on textarea "Description of Cargo *" at bounding box center [621, 218] width 324 height 64
click at [265, 303] on div "Origin *" at bounding box center [306, 307] width 199 height 49
click at [265, 307] on input "Origin *" at bounding box center [311, 313] width 157 height 13
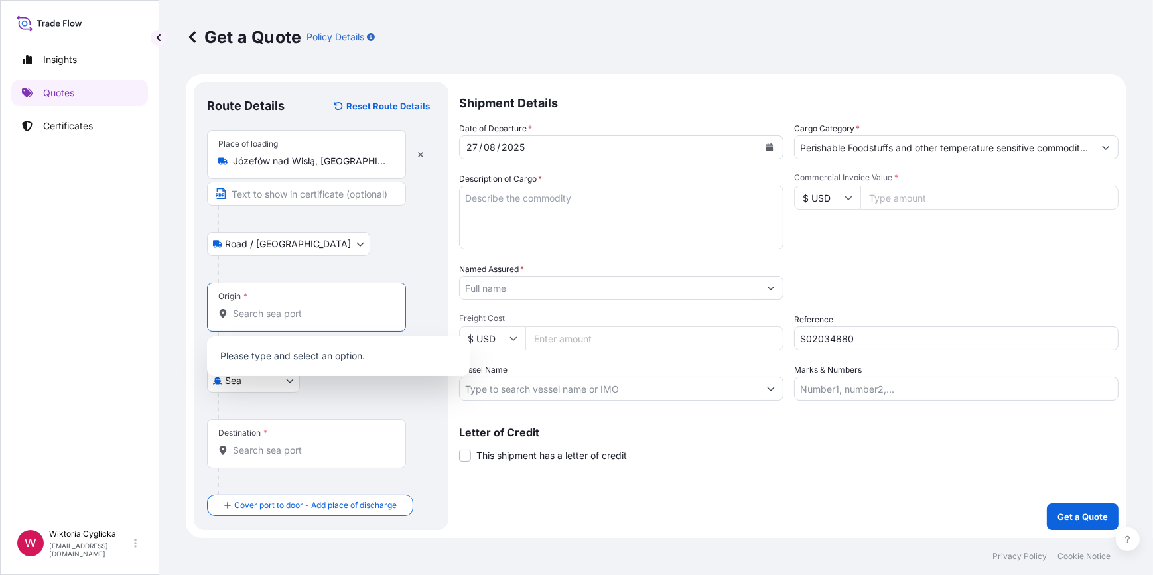
click at [333, 320] on div "Origin *" at bounding box center [306, 307] width 199 height 49
click at [333, 320] on input "Origin * Please select an origin" at bounding box center [311, 313] width 157 height 13
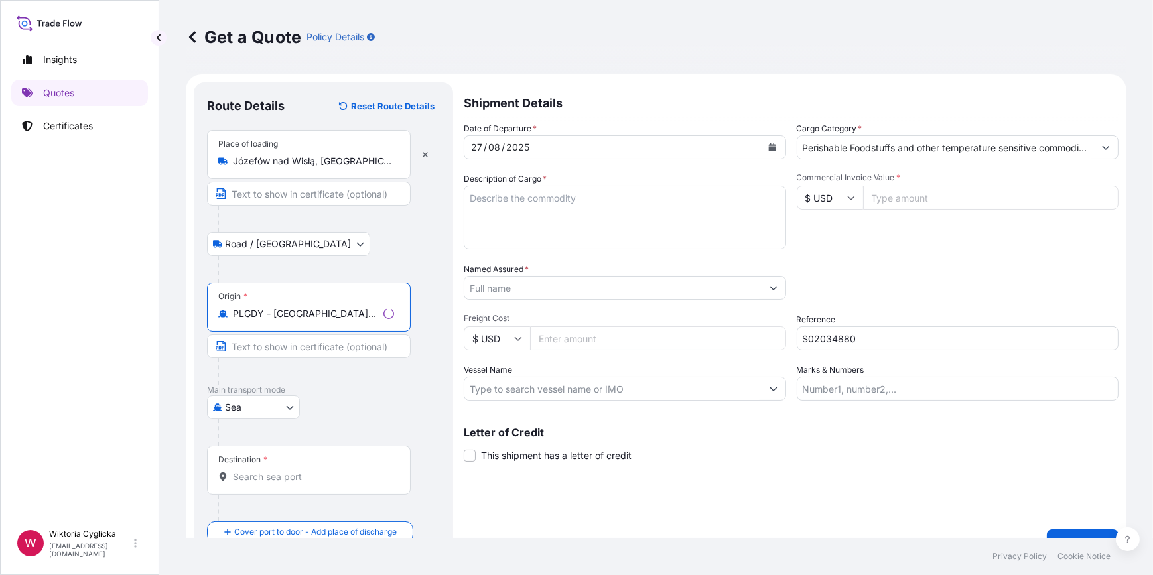
type input "PLGDY - [GEOGRAPHIC_DATA], [GEOGRAPHIC_DATA]"
click at [270, 487] on div "Destination *" at bounding box center [309, 470] width 204 height 49
click at [270, 484] on input "Destination *" at bounding box center [313, 476] width 161 height 13
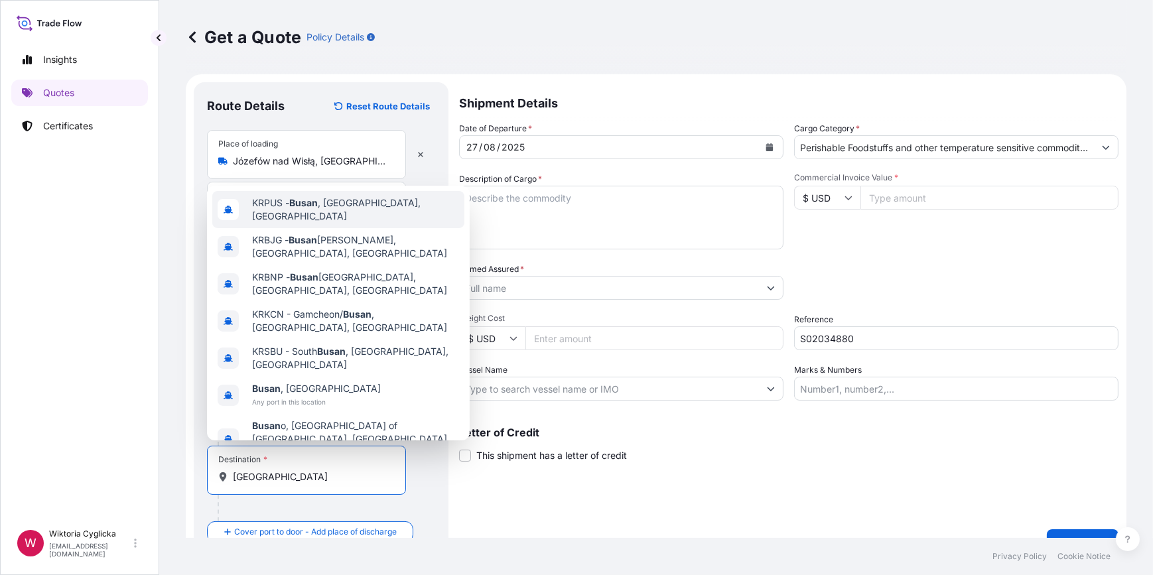
click at [333, 220] on span "KRPUS - [GEOGRAPHIC_DATA] , [GEOGRAPHIC_DATA], [GEOGRAPHIC_DATA]" at bounding box center [355, 209] width 207 height 27
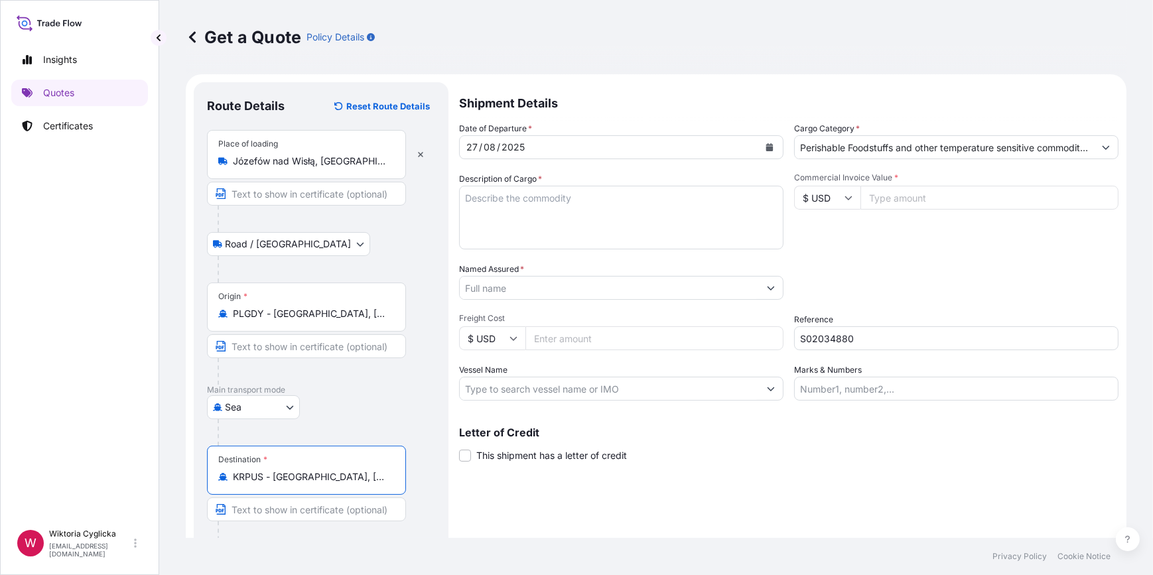
type input "KRPUS - [GEOGRAPHIC_DATA], [GEOGRAPHIC_DATA], [GEOGRAPHIC_DATA]"
click at [604, 229] on textarea "Description of Cargo *" at bounding box center [621, 218] width 324 height 64
click at [603, 230] on textarea "Description of Cargo *" at bounding box center [621, 218] width 324 height 64
click at [913, 277] on div "Packing Category Type to search a container mode Please select a primary mode o…" at bounding box center [956, 281] width 324 height 37
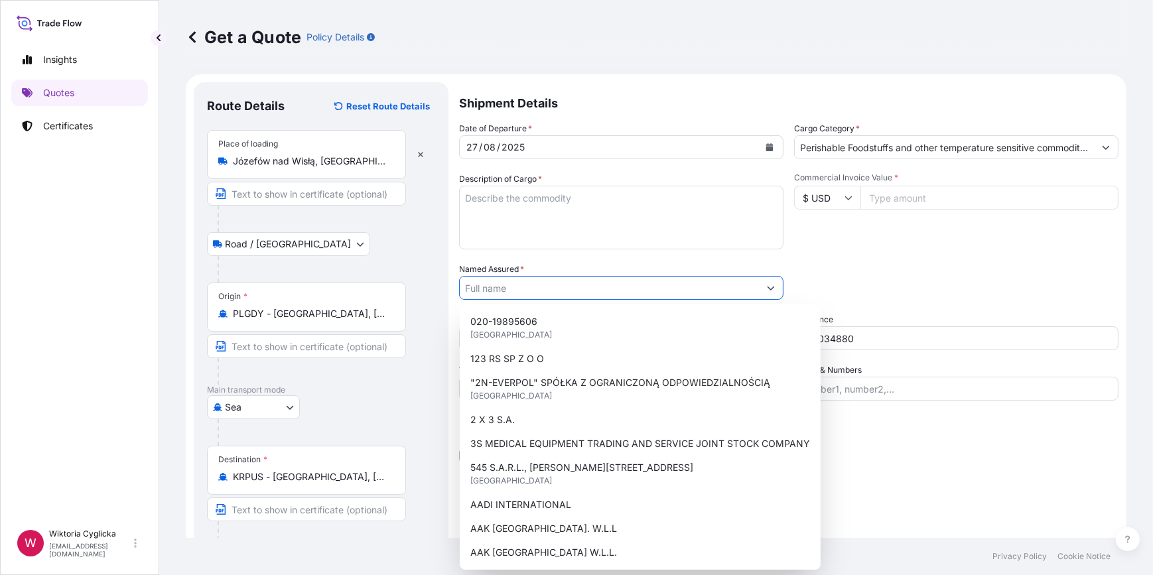
click at [666, 282] on input "Named Assured *" at bounding box center [609, 288] width 299 height 24
paste input "IQF Raspberry"
type input "IQF Raspberry"
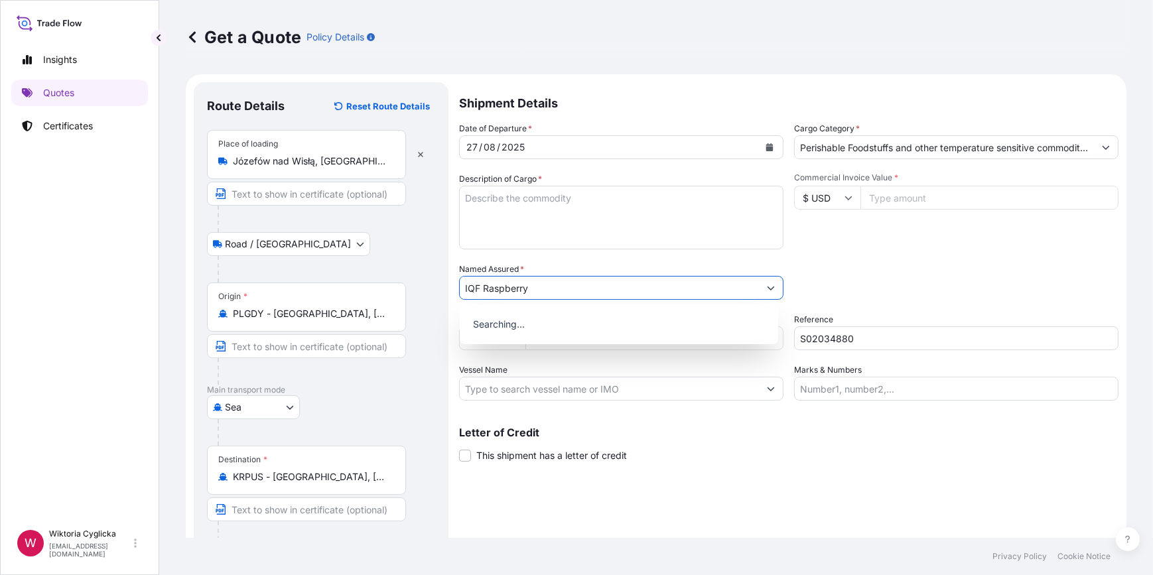
drag, startPoint x: 590, startPoint y: 292, endPoint x: 386, endPoint y: 292, distance: 203.6
click at [354, 292] on form "Route Details Reset Route Details Place of loading [GEOGRAPHIC_DATA], [GEOGRAPH…" at bounding box center [656, 332] width 941 height 516
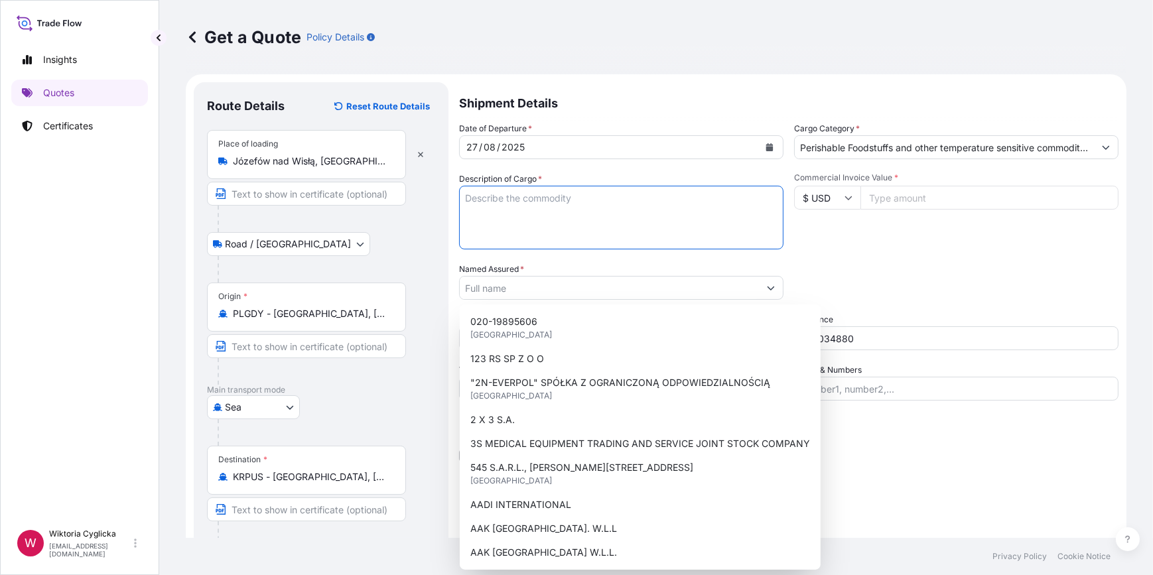
click at [517, 231] on textarea "Description of Cargo *" at bounding box center [621, 218] width 324 height 64
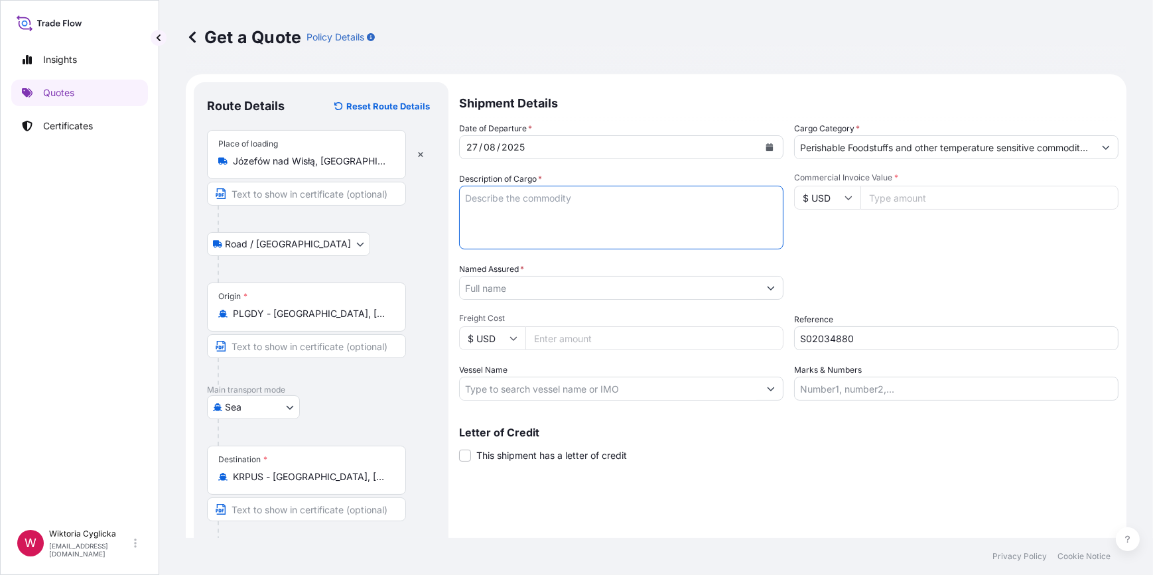
paste textarea "IQF Raspberry"
drag, startPoint x: 539, startPoint y: 200, endPoint x: 483, endPoint y: 198, distance: 56.4
click at [483, 198] on textarea "IQF Raspberry" at bounding box center [621, 218] width 324 height 64
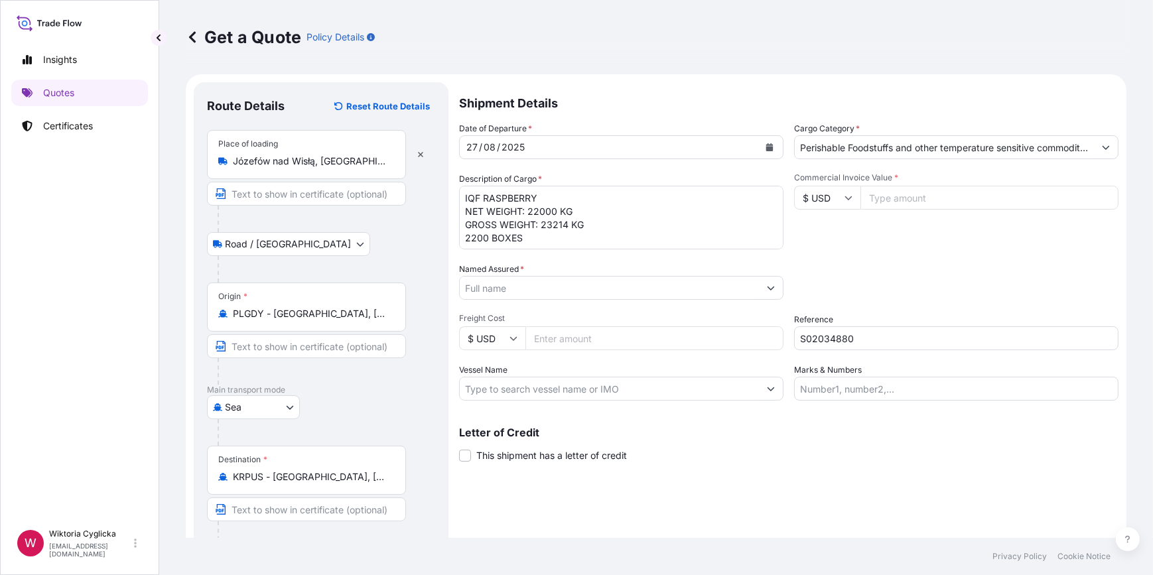
click at [462, 194] on textarea "IQF RASPBERRY NET WEIGHT: 22000 KG GROSS WEIGHT: 23214 KG 2200 BOXES" at bounding box center [621, 218] width 324 height 64
paste textarea "TLLU7027890"
type textarea "TLLU7027890 IQF RASPBERRY NET WEIGHT: 22000 KG GROSS WEIGHT: 23214 KG 2200 BOXES"
click at [885, 252] on div "Date of Departure * [DATE] Cargo Category * Perishable Foodstuffs and other tem…" at bounding box center [788, 261] width 659 height 279
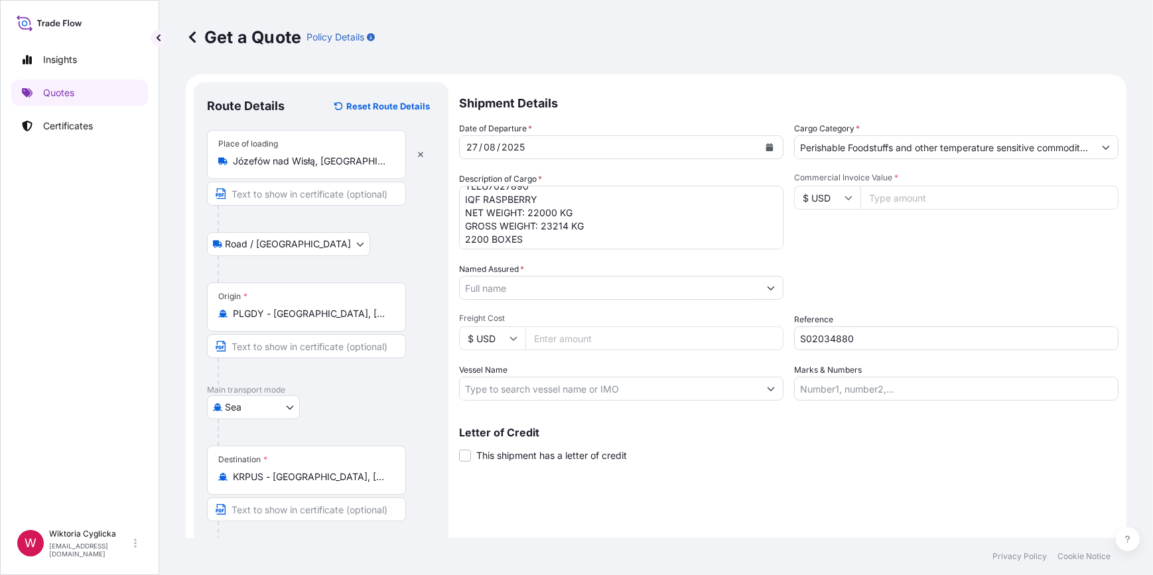
scroll to position [14, 0]
click at [533, 286] on input "Named Assured *" at bounding box center [609, 288] width 299 height 24
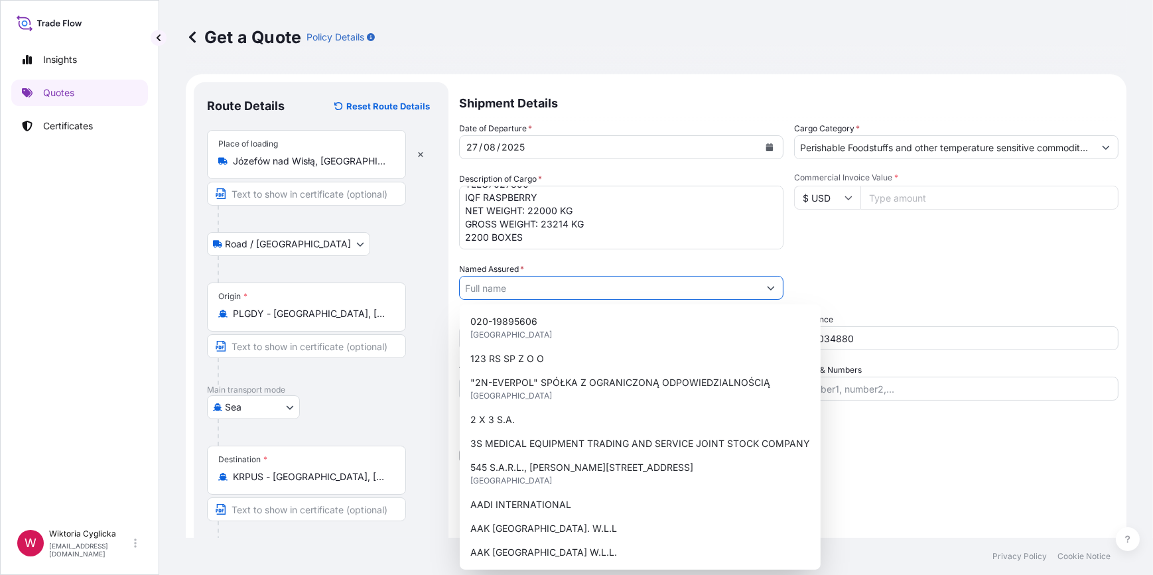
paste input "SOM INTERNATIONAL CO., LTD"
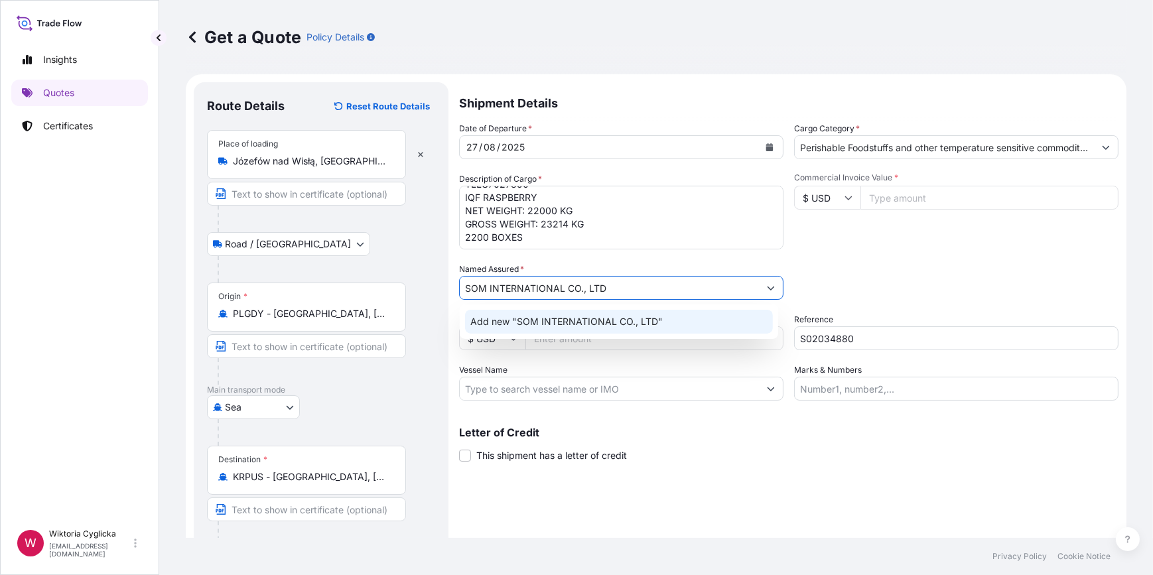
click at [607, 318] on span "Add new "SOM INTERNATIONAL CO., LTD"" at bounding box center [566, 321] width 192 height 13
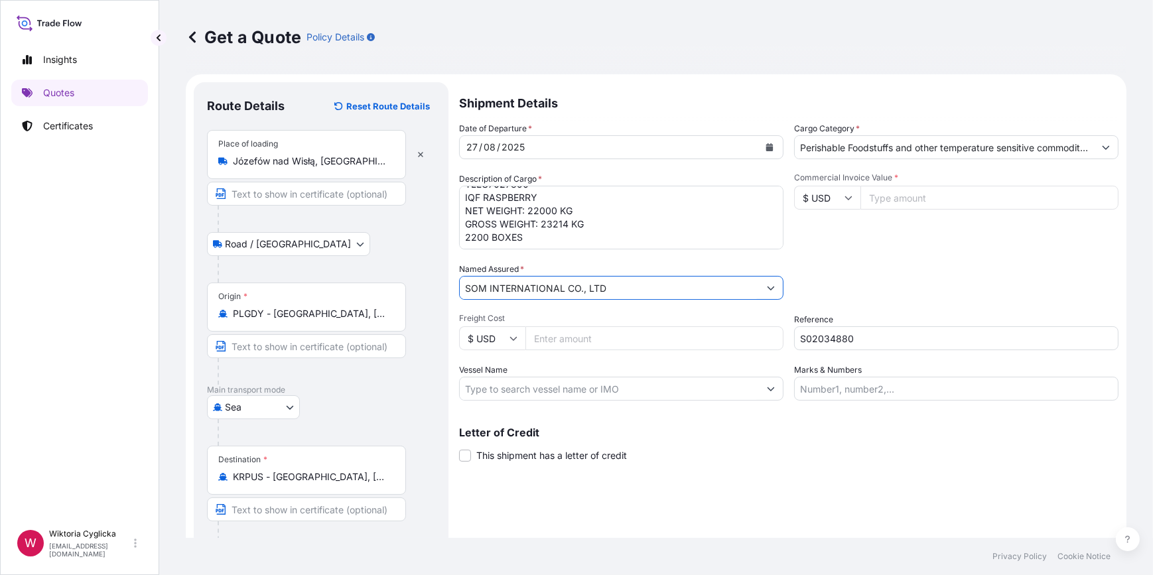
type input "SOM INTERNATIONAL CO., LTD"
click at [986, 257] on div "Date of Departure * [DATE] Cargo Category * Perishable Foodstuffs and other tem…" at bounding box center [788, 261] width 659 height 279
click at [847, 199] on icon at bounding box center [848, 198] width 8 height 8
click at [836, 233] on div "€ EUR" at bounding box center [823, 234] width 56 height 25
type input "€ EUR"
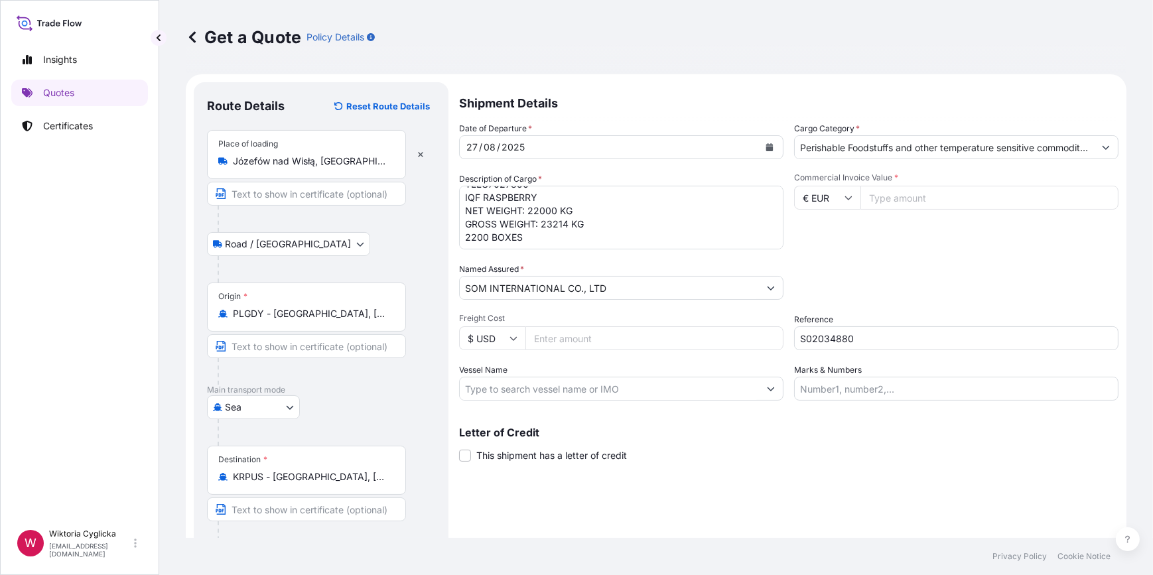
click at [907, 204] on input "Commercial Invoice Value *" at bounding box center [989, 198] width 258 height 24
type input "59620"
click at [974, 273] on div "Packing Category Type to search a container mode Please select a primary mode o…" at bounding box center [956, 281] width 324 height 37
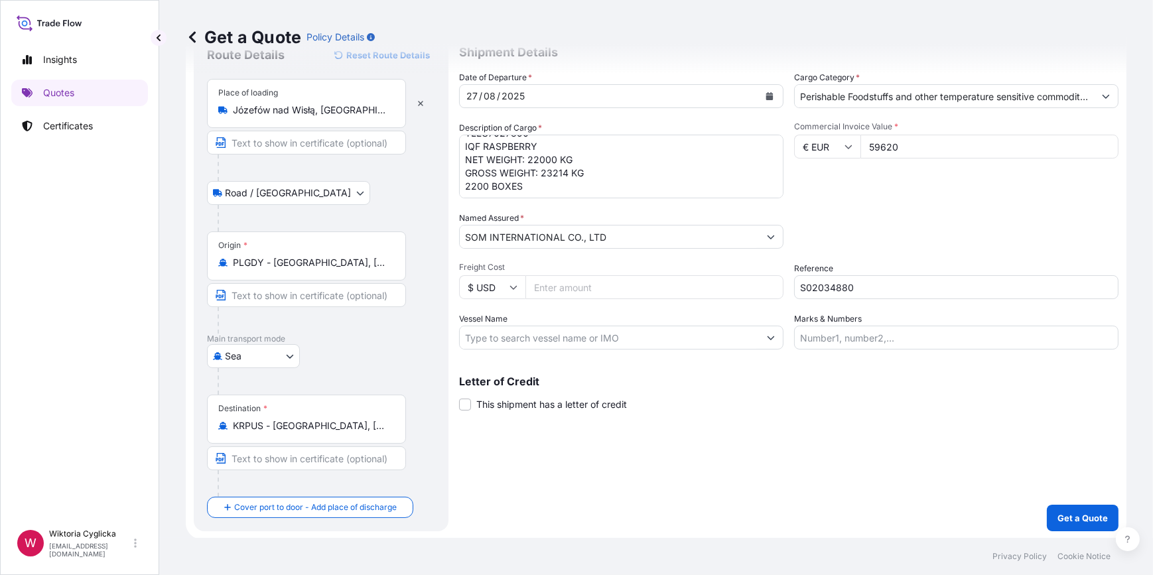
scroll to position [52, 0]
click at [1062, 517] on p "Get a Quote" at bounding box center [1082, 517] width 50 height 13
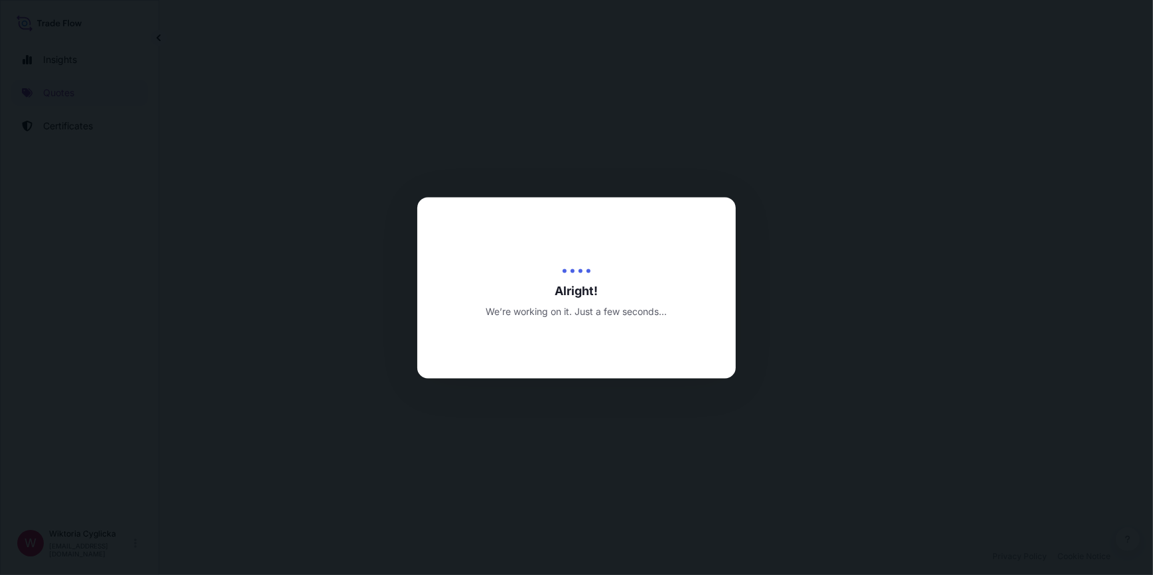
select select "Road / [GEOGRAPHIC_DATA]"
select select "Sea"
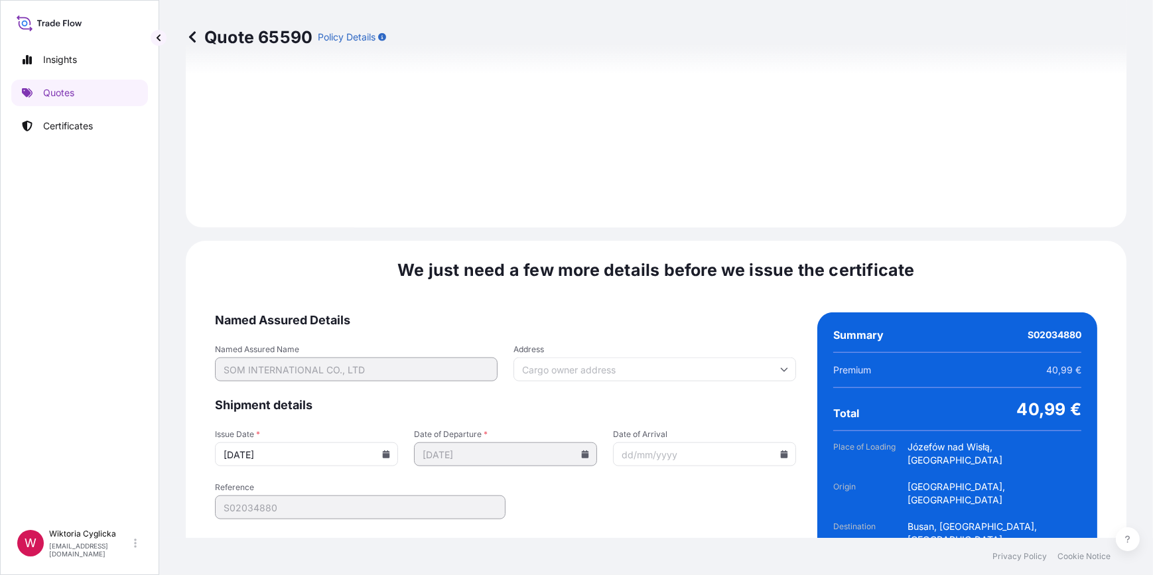
scroll to position [1587, 0]
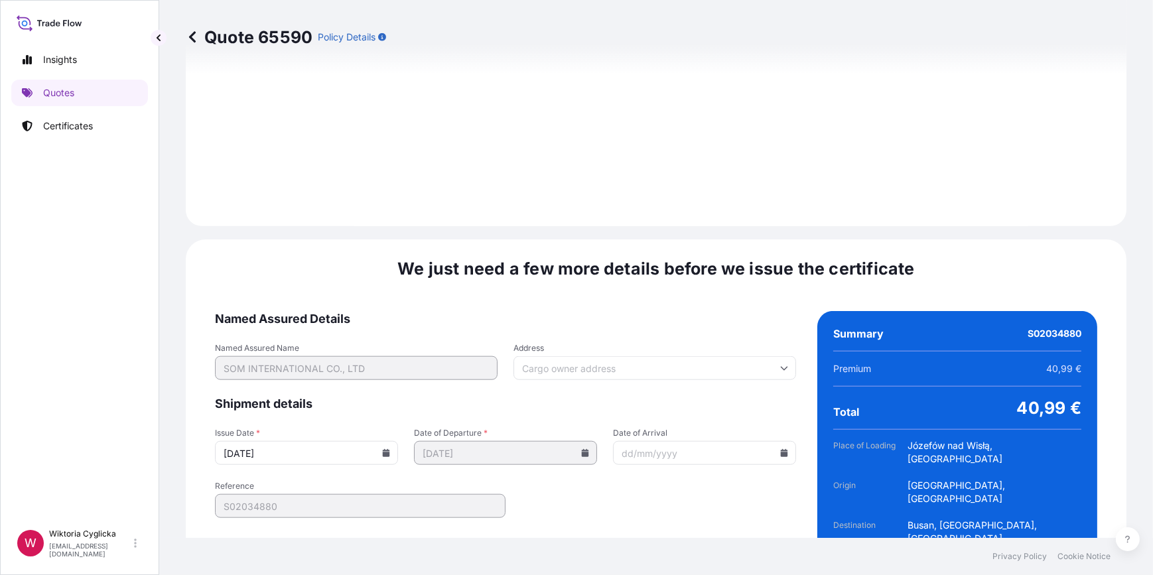
click at [383, 449] on icon at bounding box center [386, 453] width 7 height 8
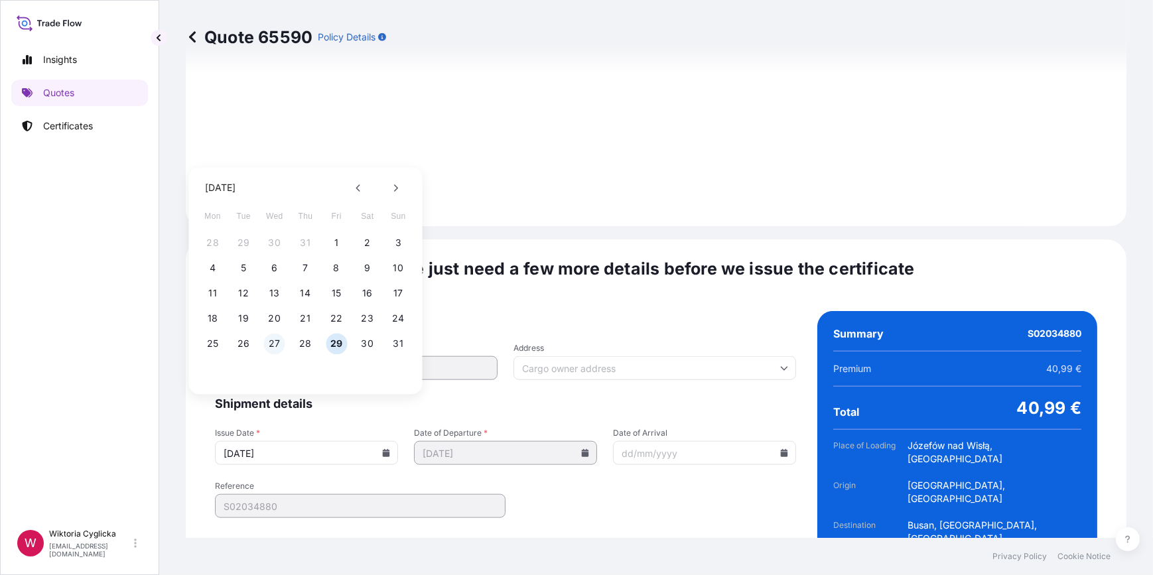
click at [273, 345] on button "27" at bounding box center [274, 343] width 21 height 21
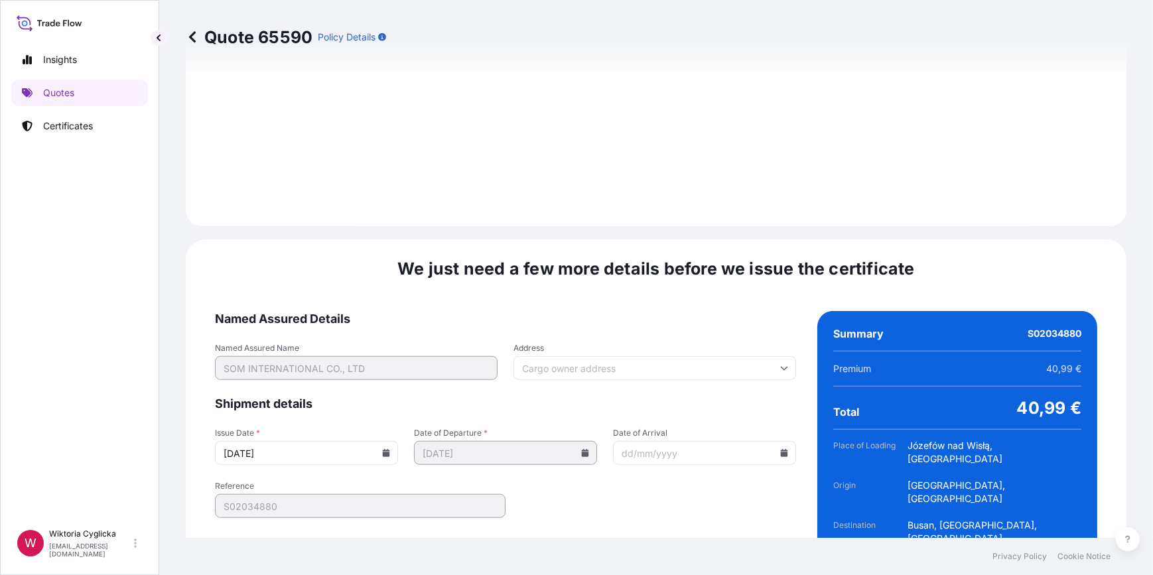
type input "[DATE]"
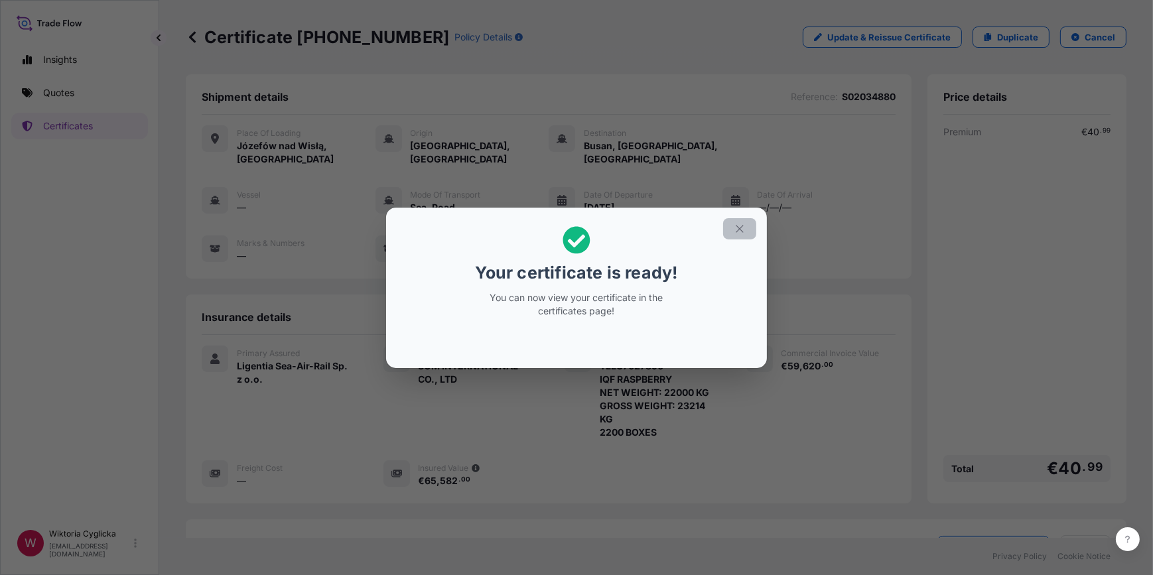
click at [736, 224] on icon "button" at bounding box center [740, 229] width 12 height 12
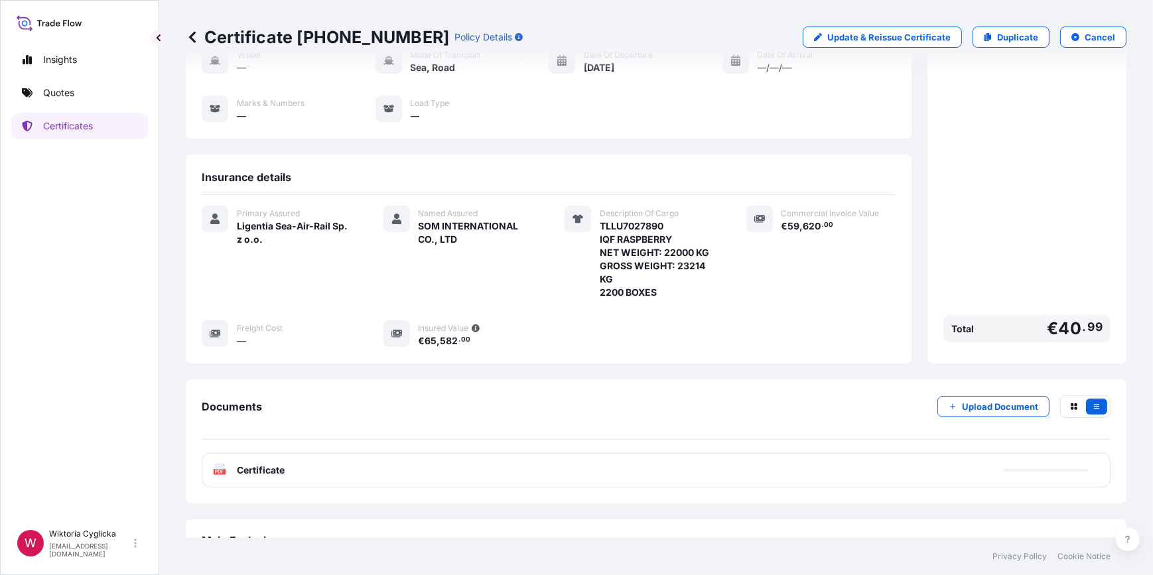
scroll to position [150, 0]
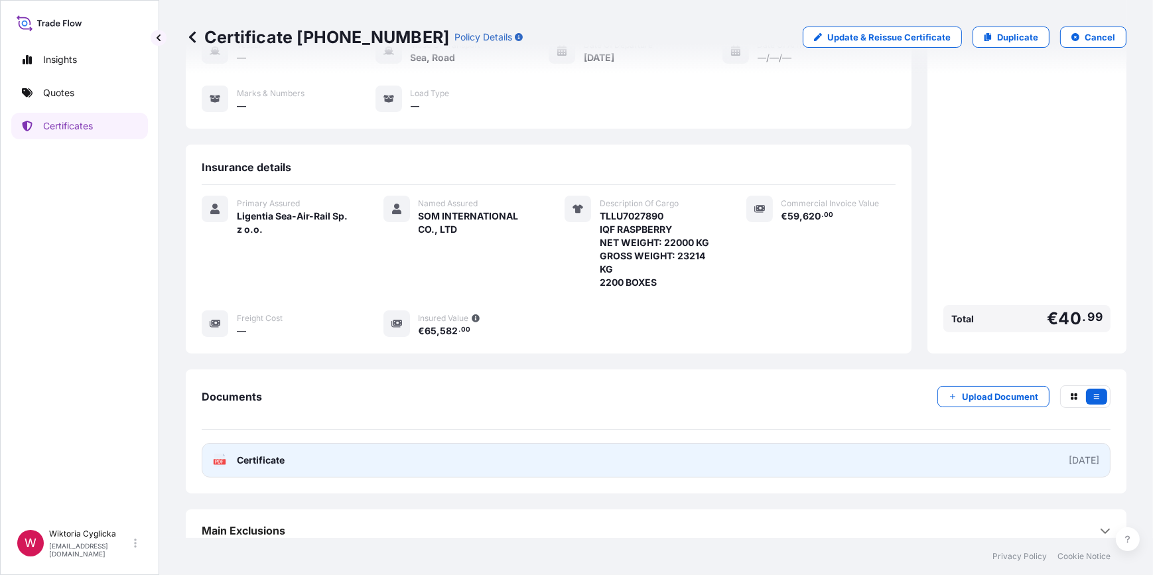
click at [800, 446] on link "PDF Certificate [DATE]" at bounding box center [656, 460] width 909 height 34
